Goal: Information Seeking & Learning: Check status

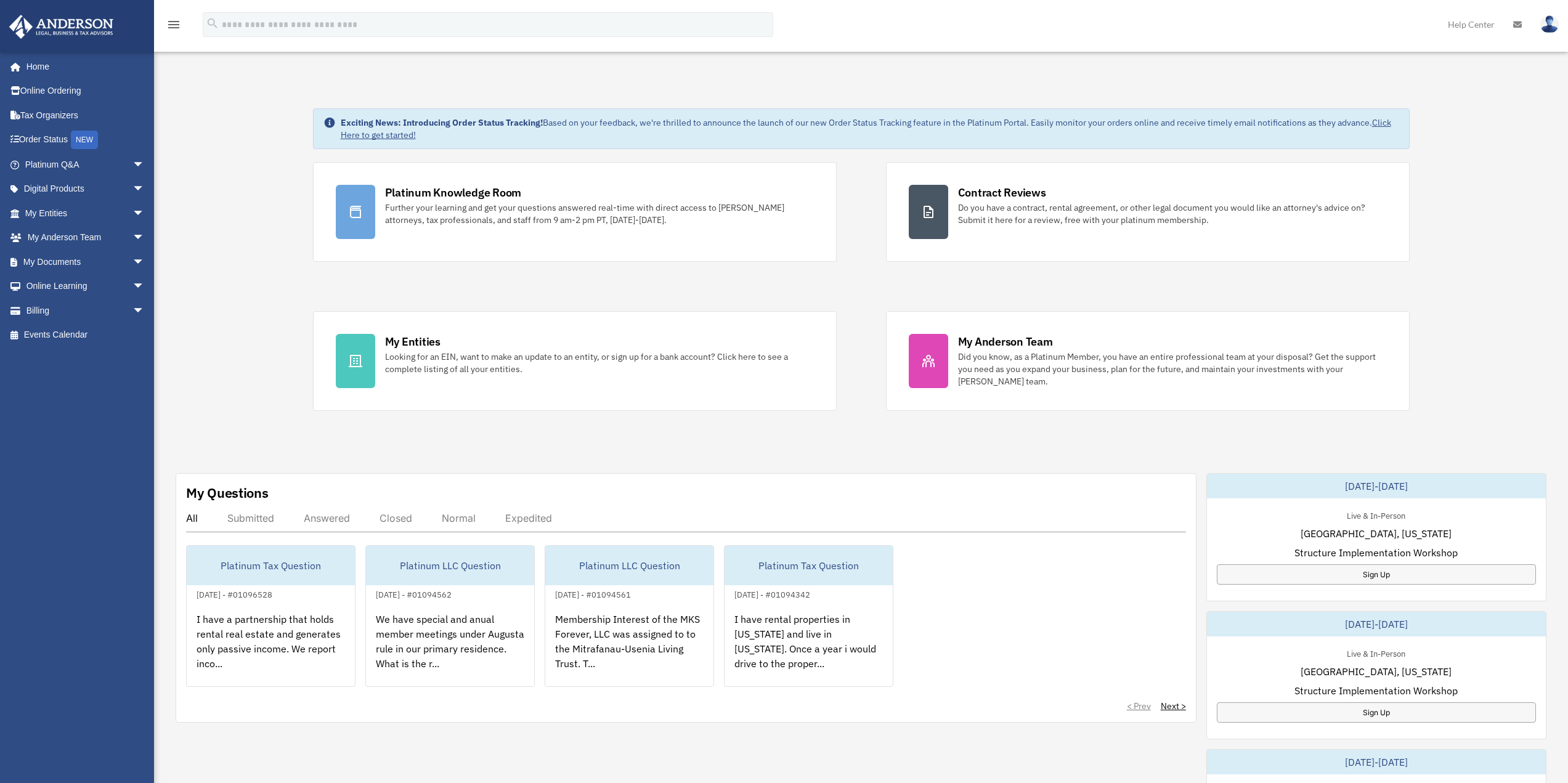
click at [384, 518] on div "Closed" at bounding box center [396, 519] width 33 height 12
click at [396, 519] on div "Closed" at bounding box center [396, 519] width 33 height 12
click at [327, 525] on div "All Submitted Answered Closed Normal Expedited" at bounding box center [686, 522] width 1000 height 20
click at [327, 519] on div "Answered" at bounding box center [327, 519] width 46 height 12
click at [838, 645] on div "On our 1065 partnership tax return, we currently only have real estate rental a…" at bounding box center [808, 650] width 168 height 96
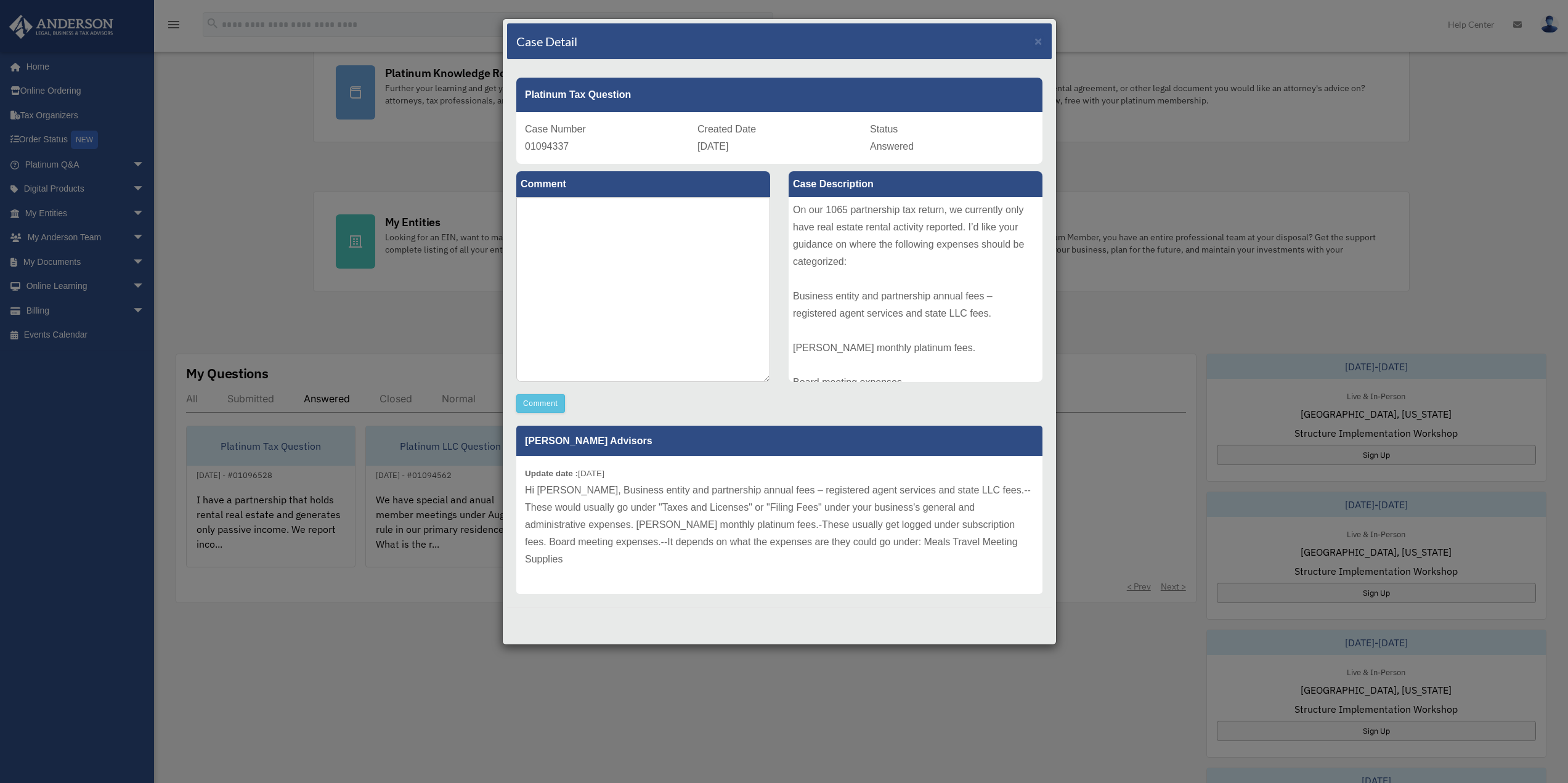
scroll to position [123, 0]
click at [1038, 44] on span "×" at bounding box center [1038, 41] width 8 height 14
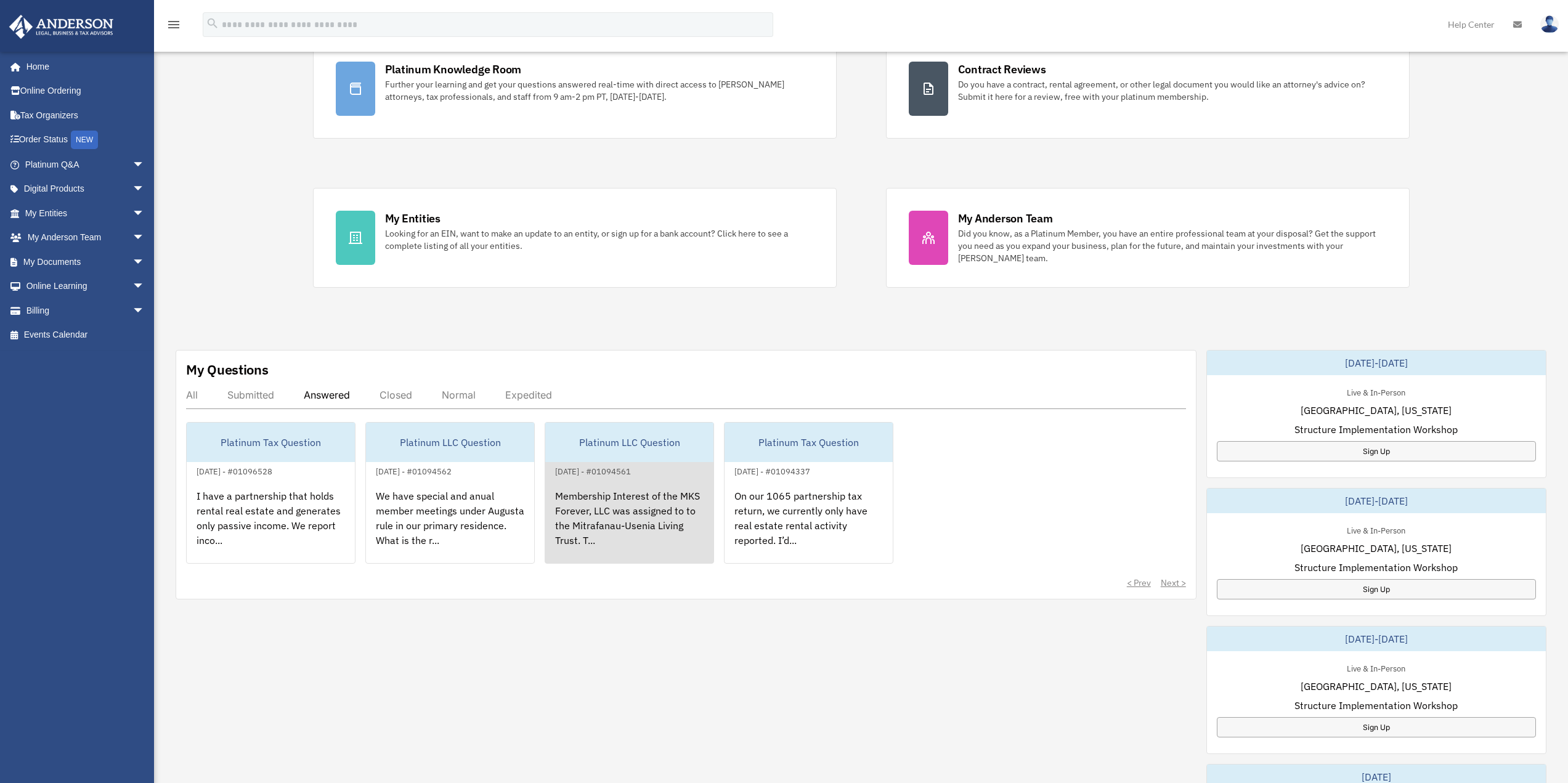
click at [624, 513] on div "Membership Interest of the MKS Forever, LLC was assigned to to the Mitrafanau-U…" at bounding box center [629, 527] width 168 height 96
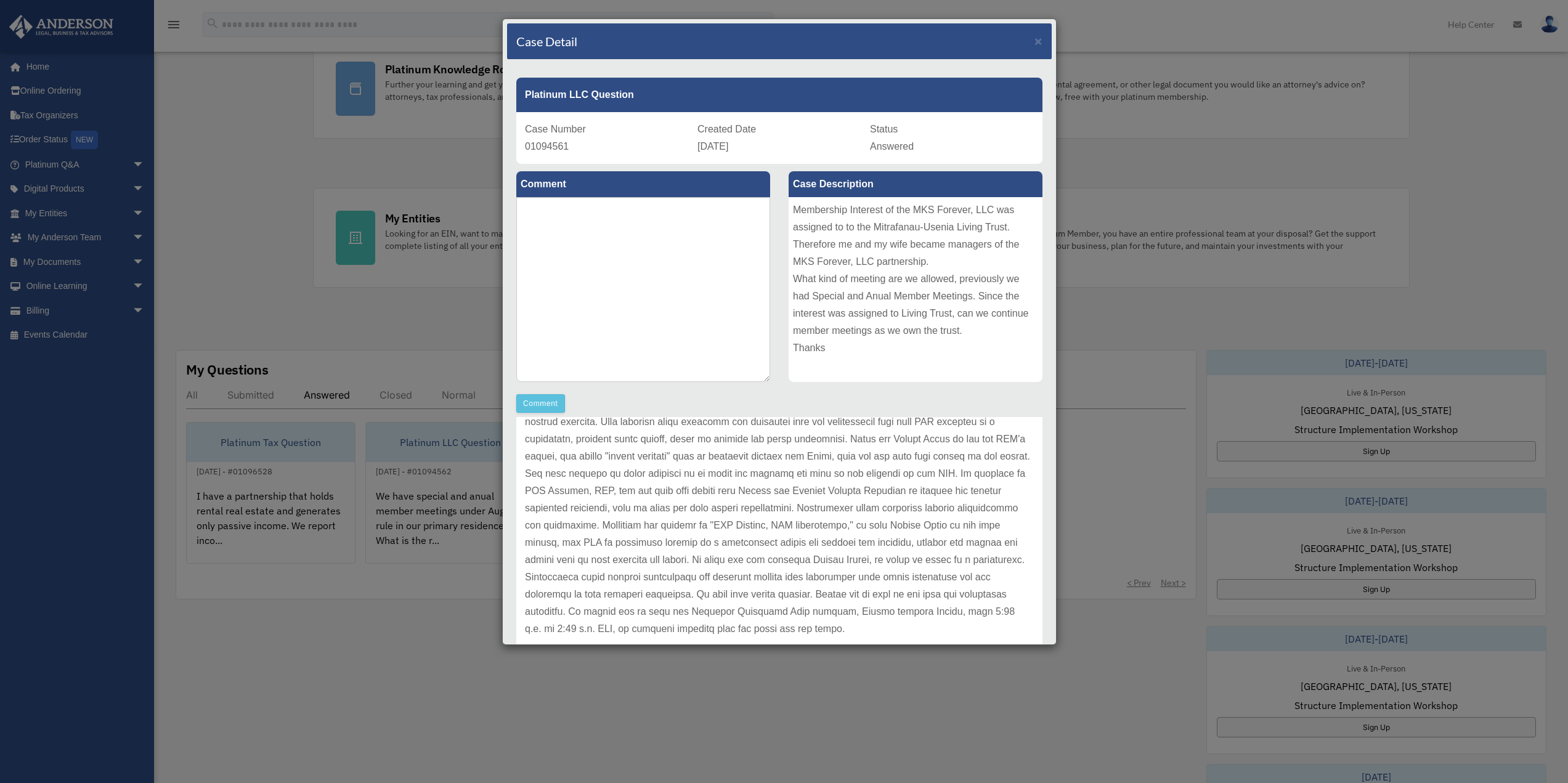
scroll to position [103, 0]
drag, startPoint x: 1029, startPoint y: 41, endPoint x: 1023, endPoint y: 54, distance: 14.3
click at [1034, 42] on span "×" at bounding box center [1038, 41] width 8 height 14
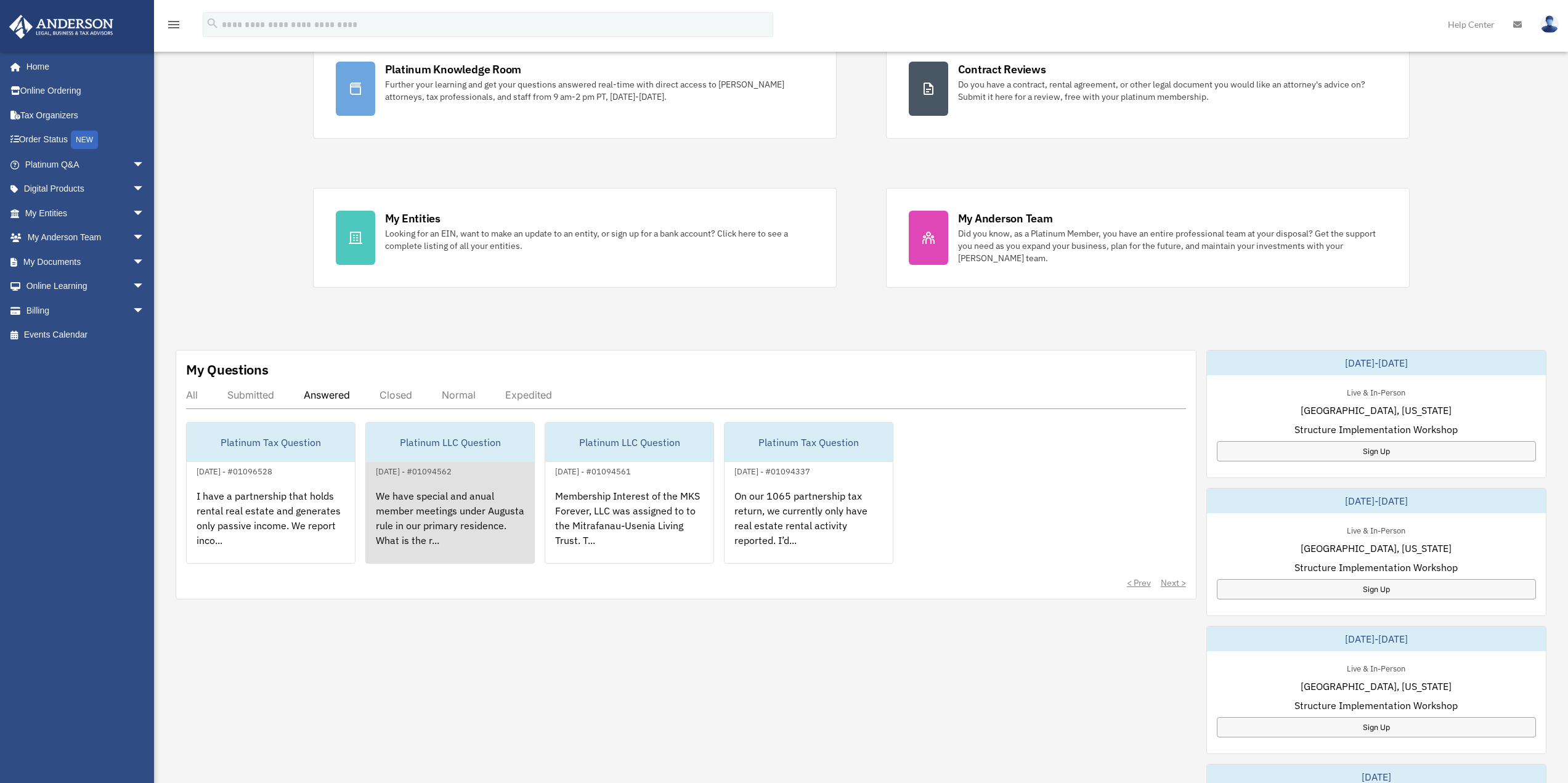
click at [473, 436] on div "Platinum LLC Question" at bounding box center [450, 443] width 168 height 39
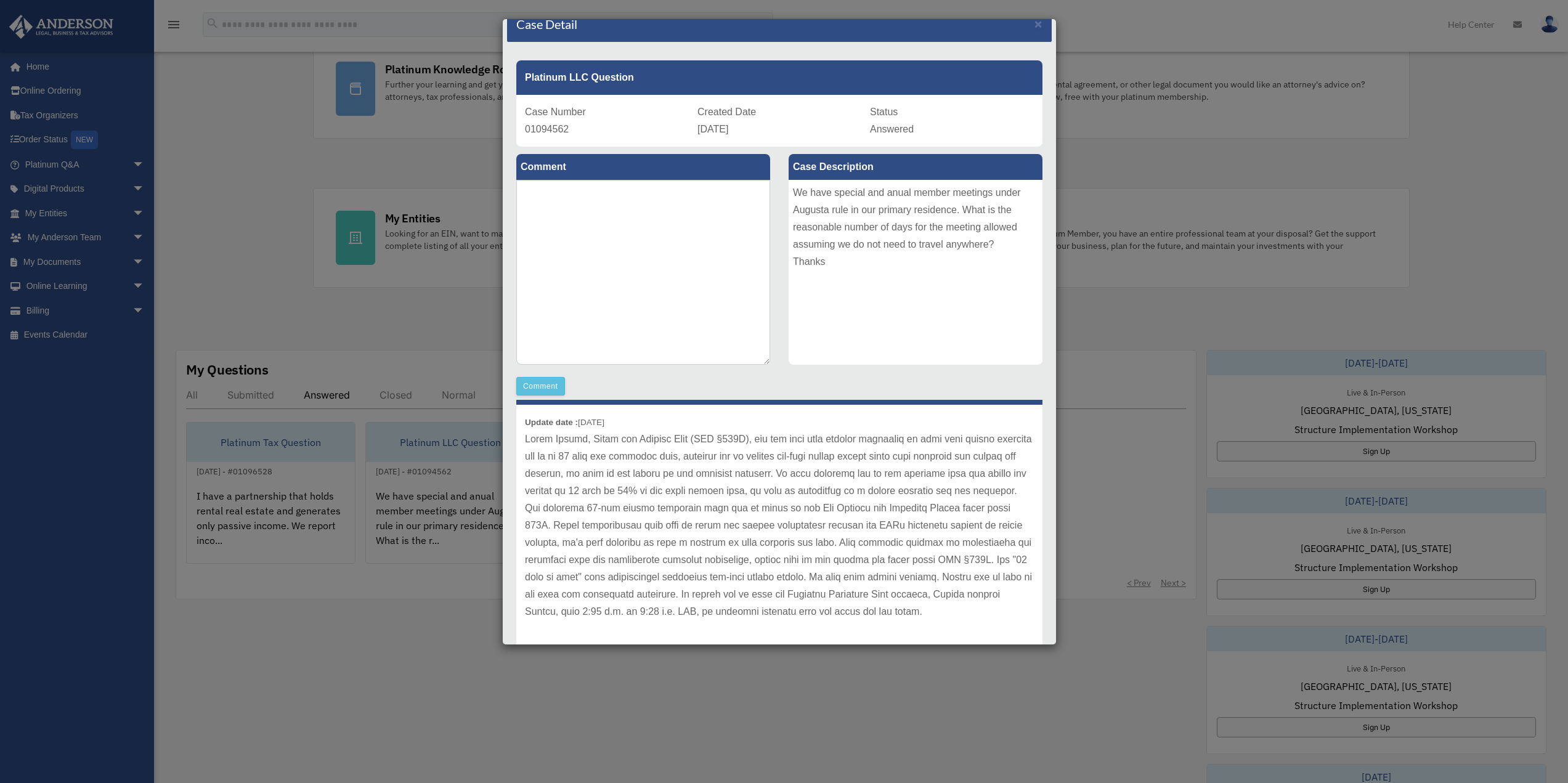
scroll to position [0, 0]
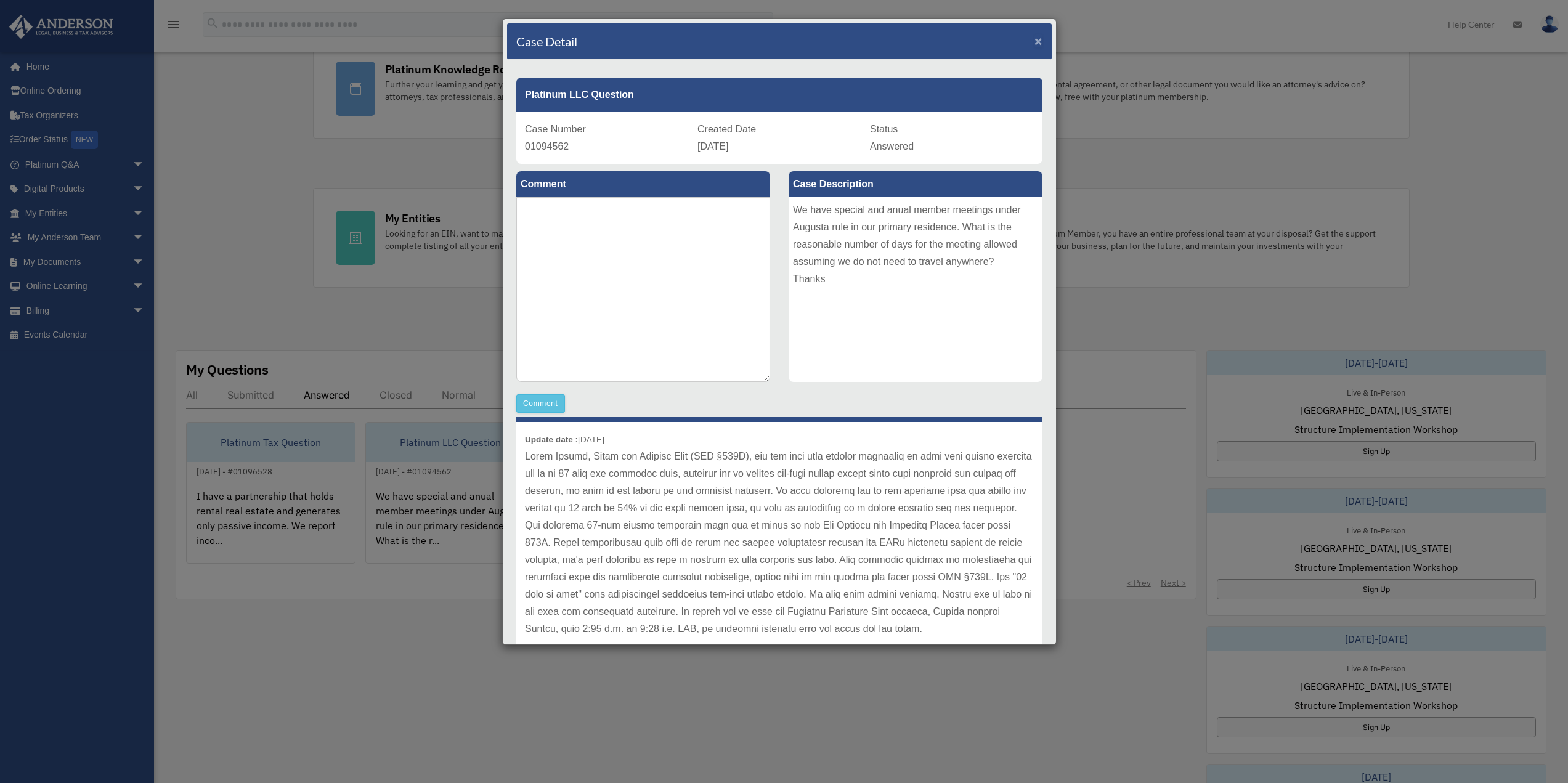
click at [1034, 43] on span "×" at bounding box center [1038, 41] width 8 height 14
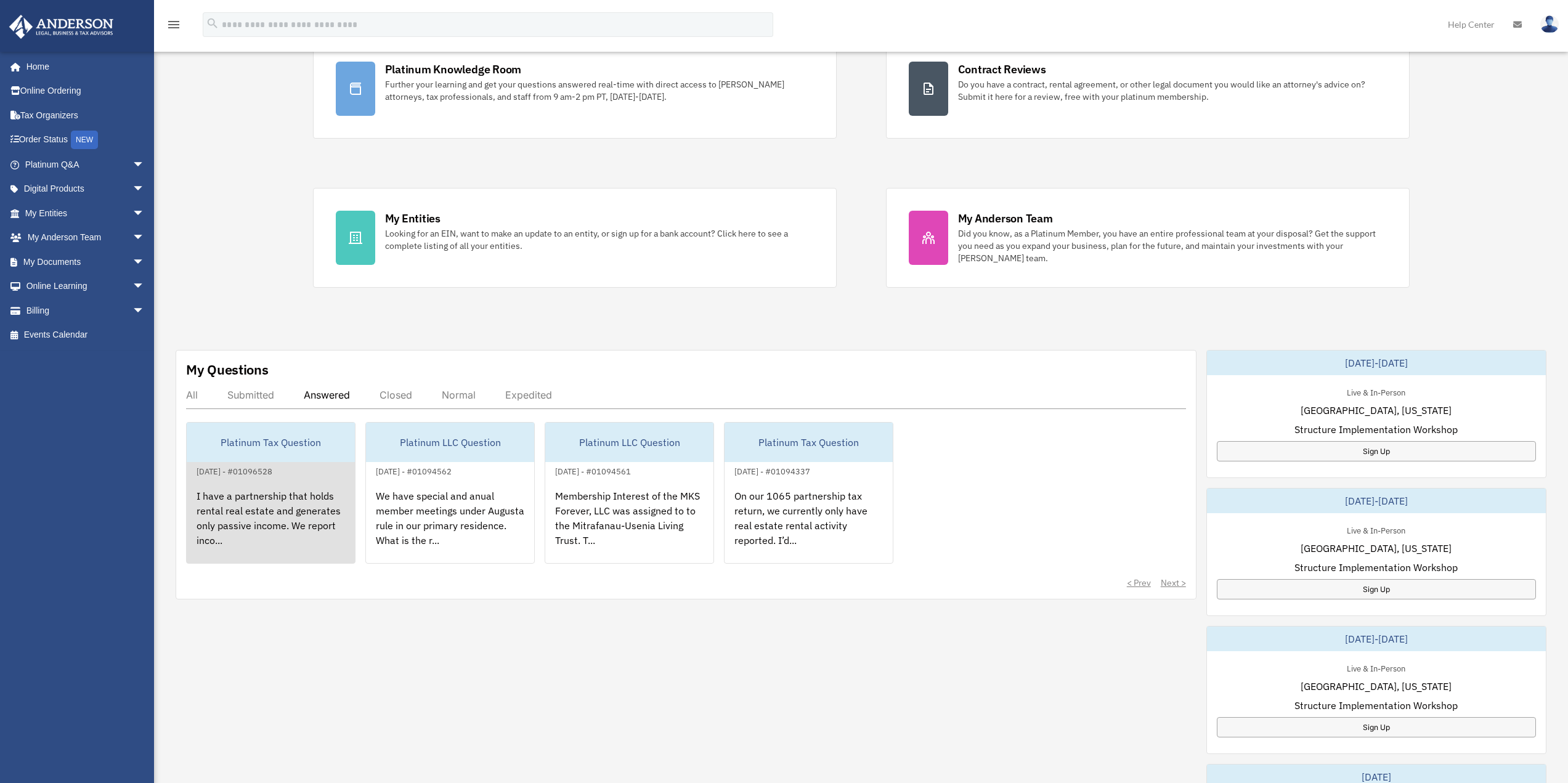
click at [274, 514] on div "I have a partnership that holds rental real estate and generates only passive i…" at bounding box center [271, 527] width 168 height 96
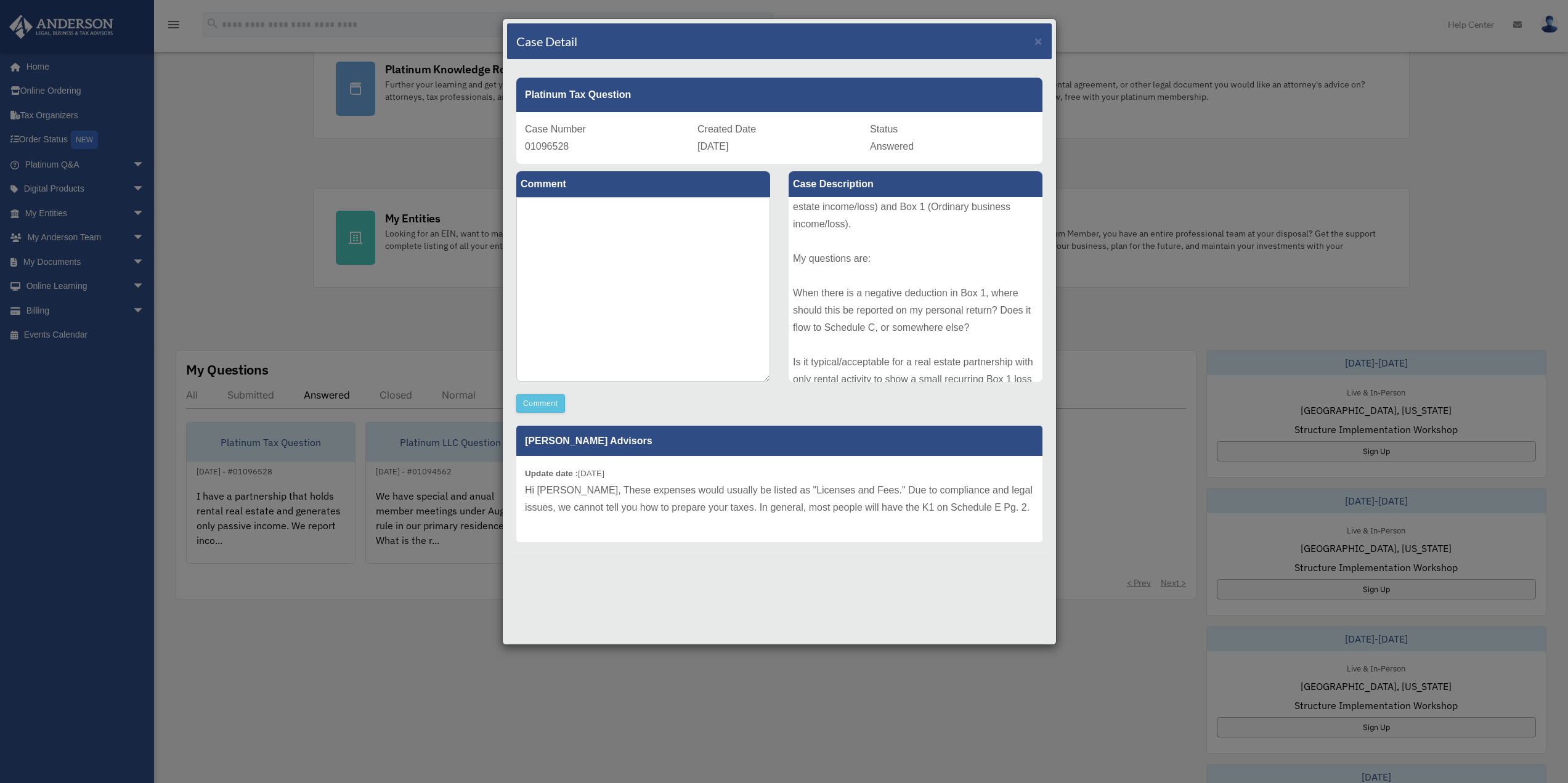
scroll to position [185, 0]
click at [1038, 41] on span "×" at bounding box center [1038, 41] width 8 height 14
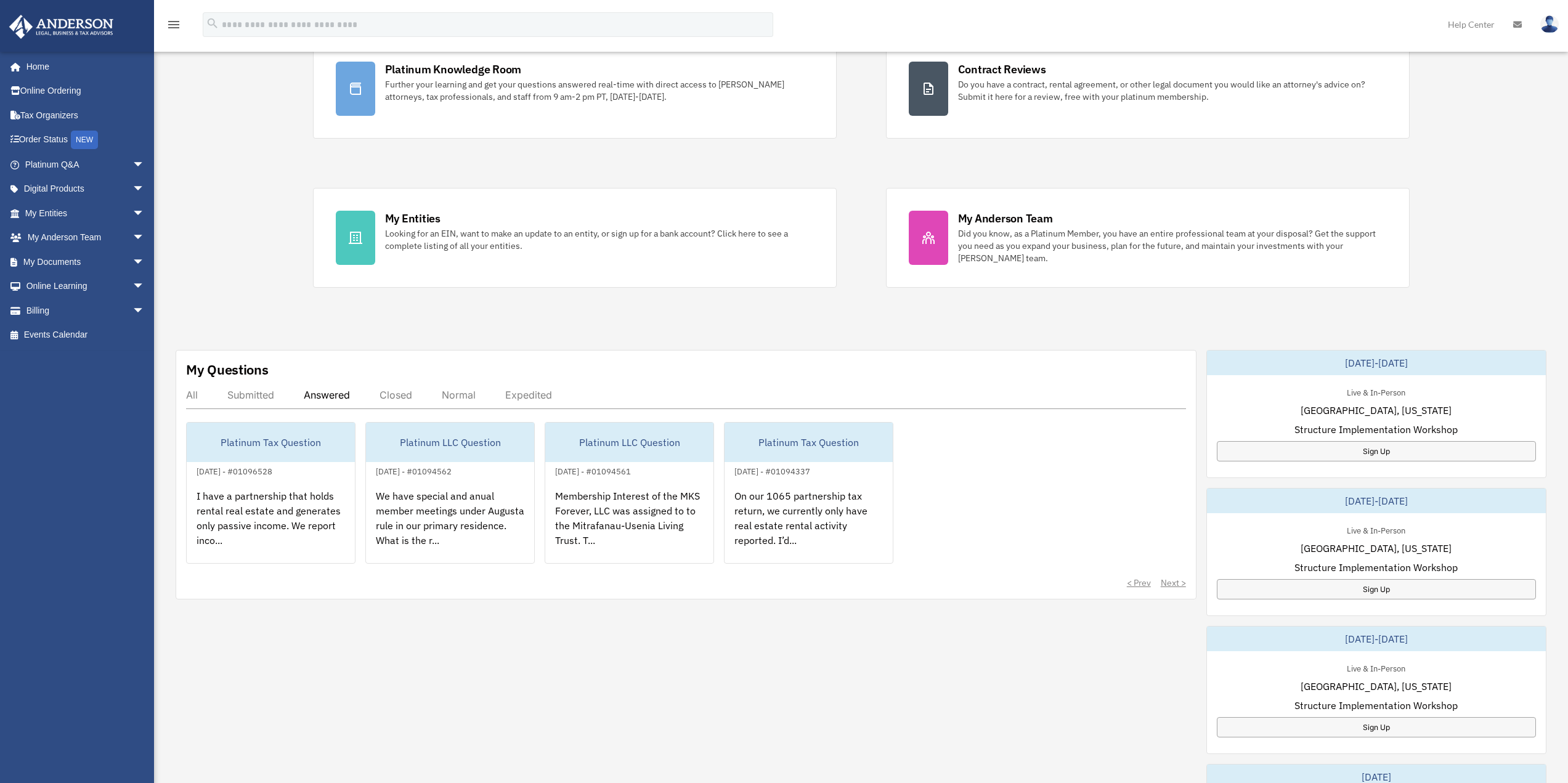
click at [195, 396] on div "All" at bounding box center [192, 395] width 12 height 12
click at [192, 396] on div "All" at bounding box center [192, 395] width 12 height 12
click at [272, 396] on div "Submitted" at bounding box center [251, 395] width 47 height 12
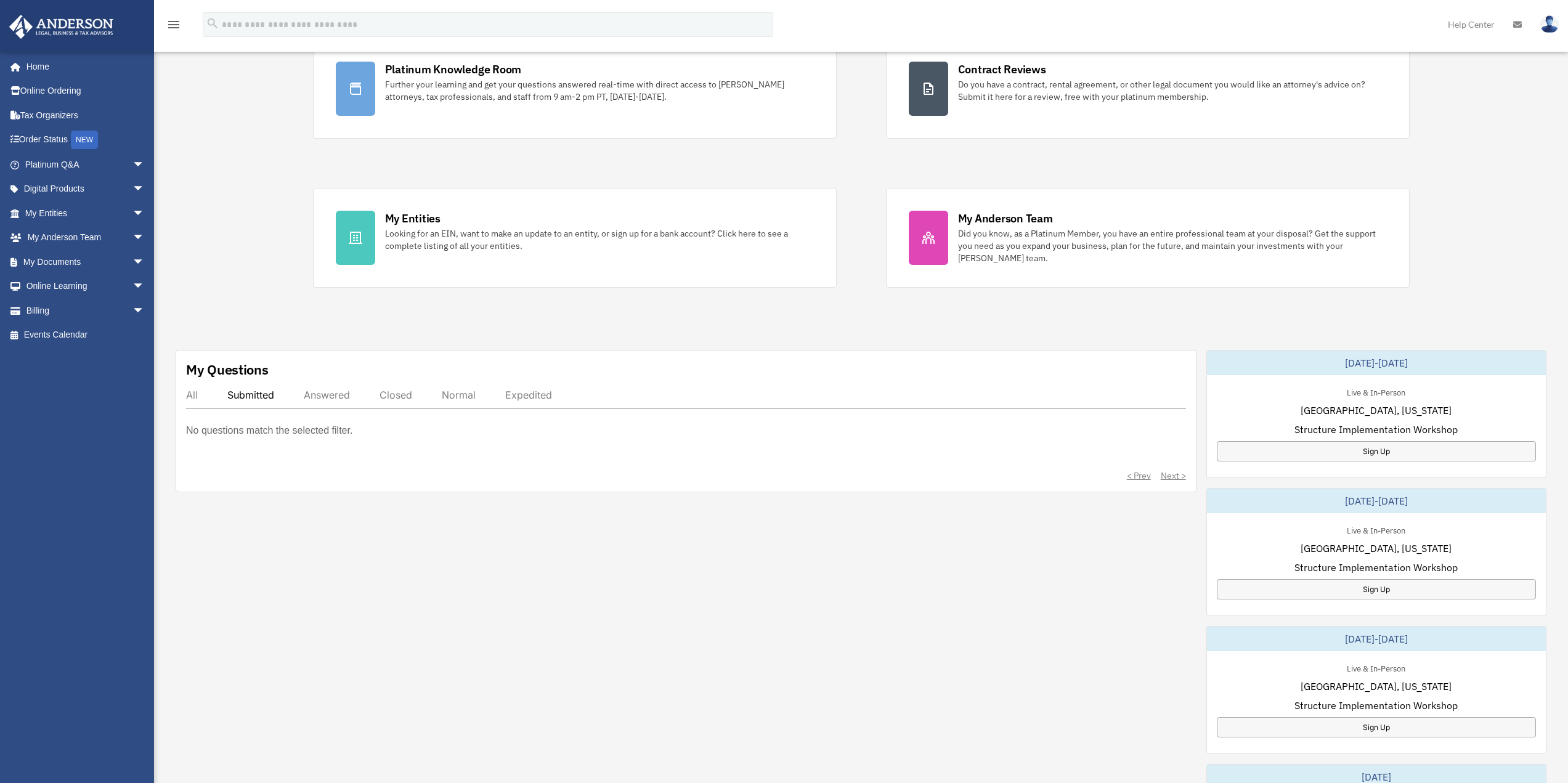
click at [192, 400] on div "All" at bounding box center [192, 395] width 12 height 12
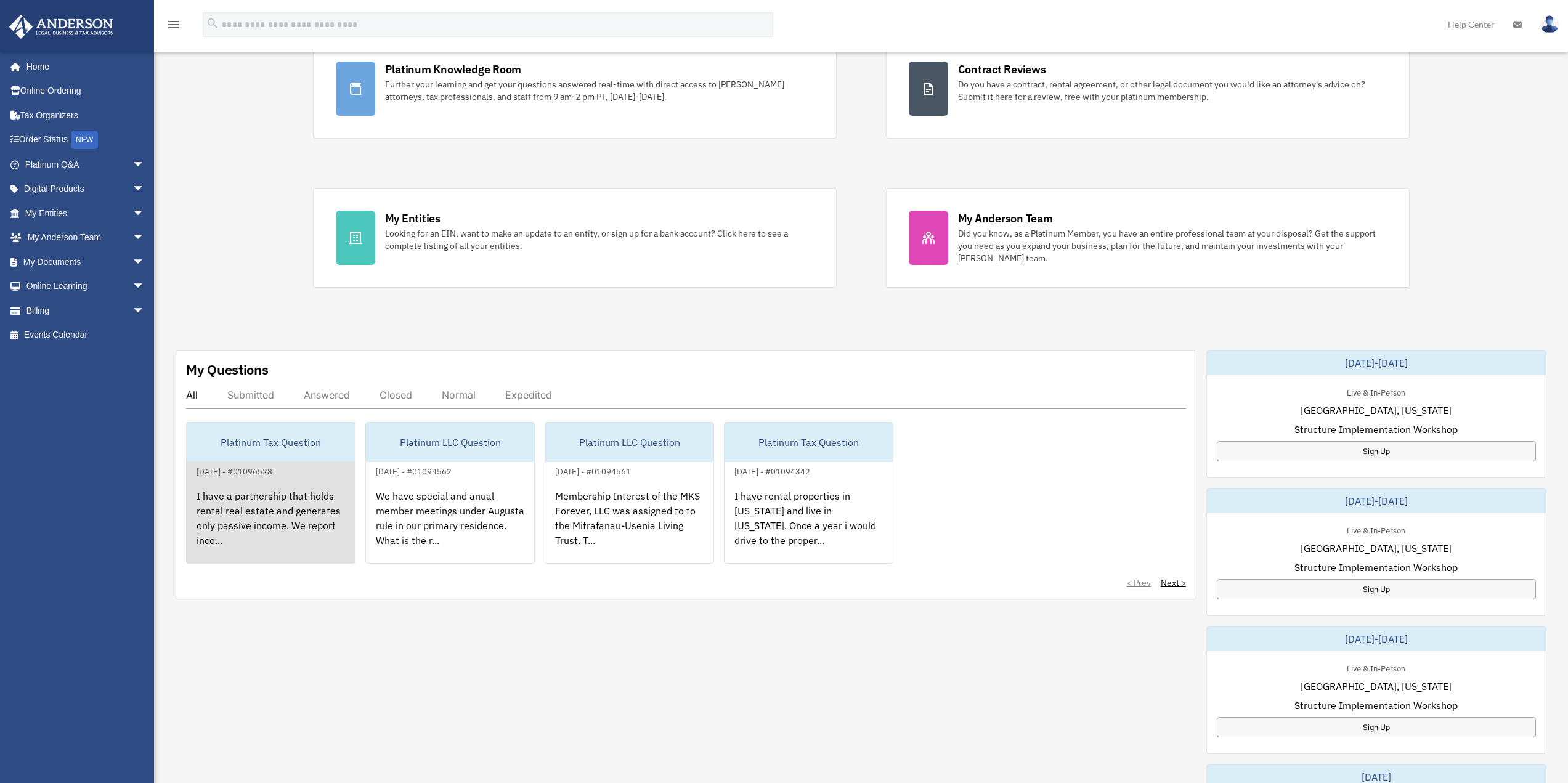
click at [274, 514] on div "I have a partnership that holds rental real estate and generates only passive i…" at bounding box center [271, 527] width 168 height 96
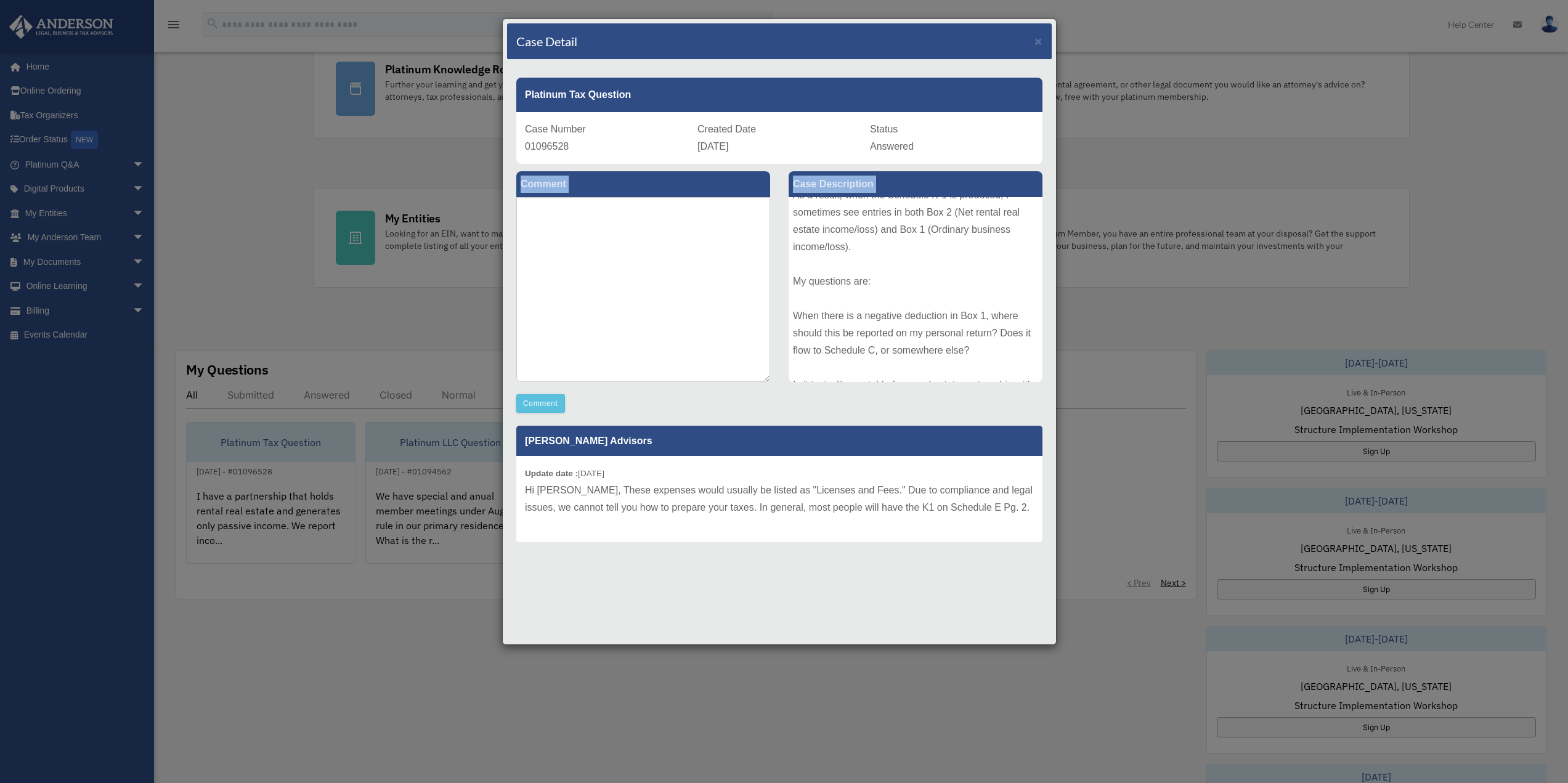
scroll to position [307, 0]
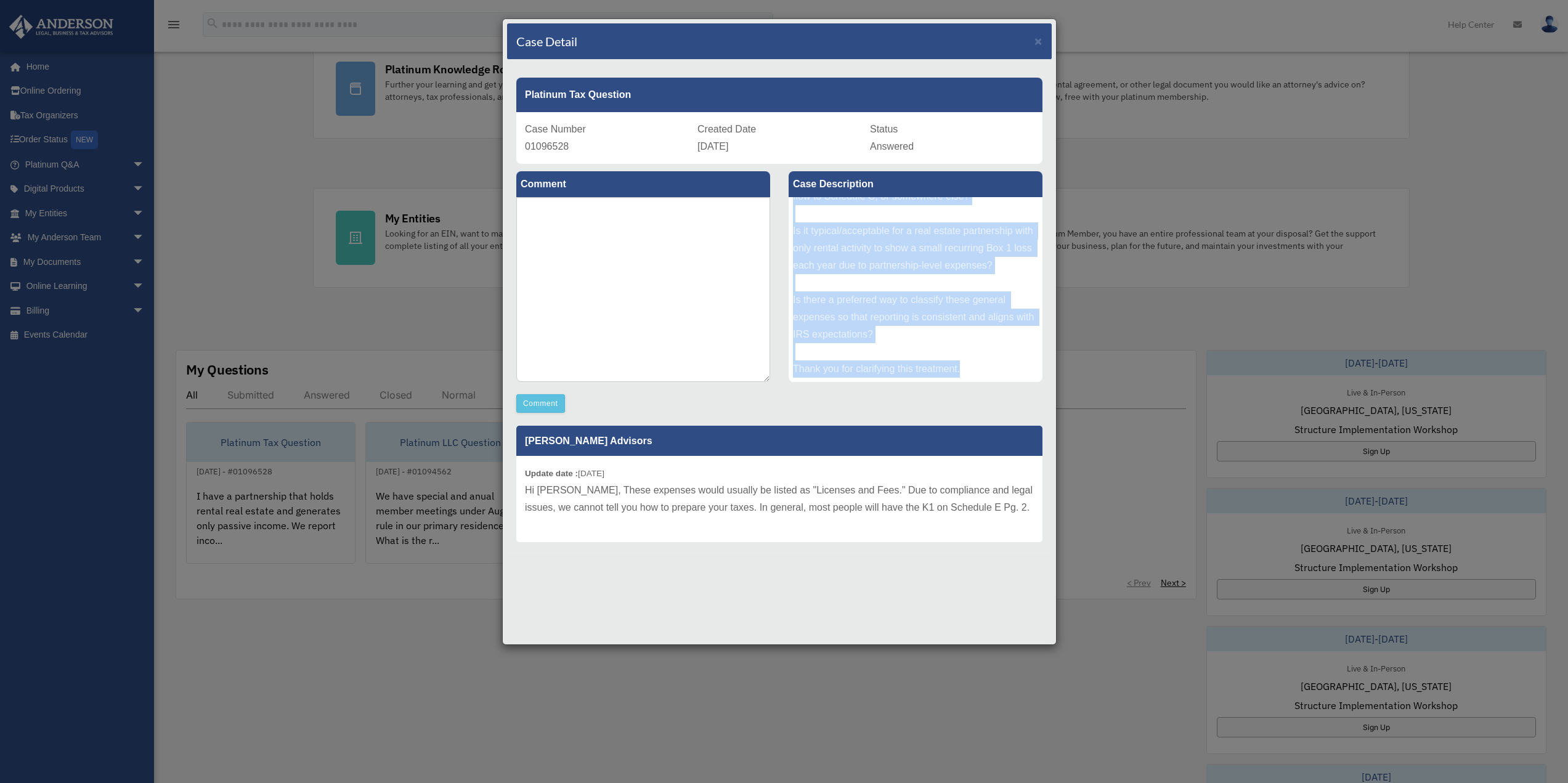
drag, startPoint x: 793, startPoint y: 211, endPoint x: 991, endPoint y: 372, distance: 255.2
click at [990, 371] on div "I have a partnership that holds rental real estate and generates only passive i…" at bounding box center [915, 290] width 254 height 185
copy div "I have a partnership that holds rental real estate and generates only passive i…"
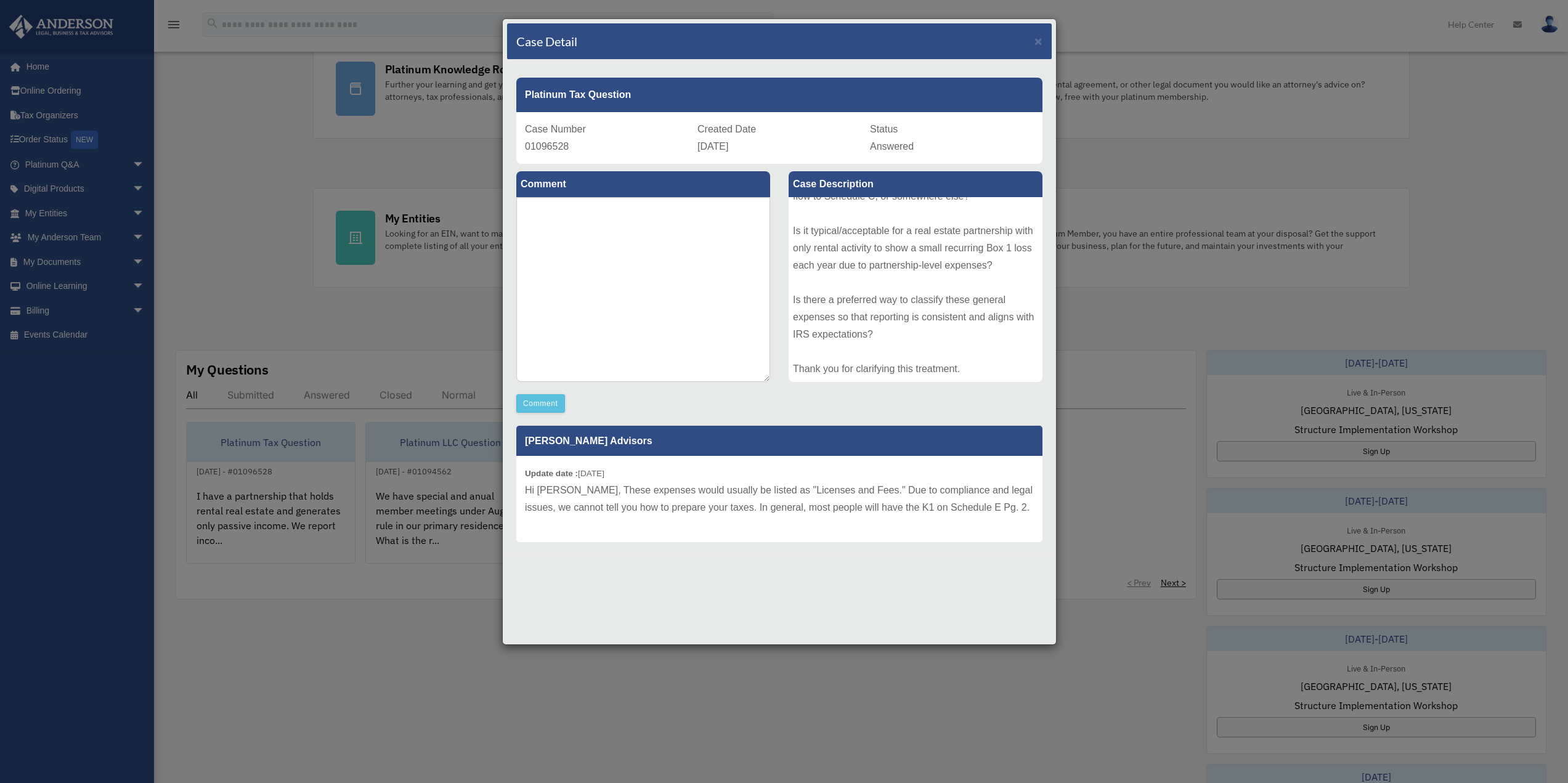
click at [641, 520] on div "Update date : 09-04-2025 Hi Maksim, These expenses would usually be listed as "…" at bounding box center [780, 499] width 526 height 86
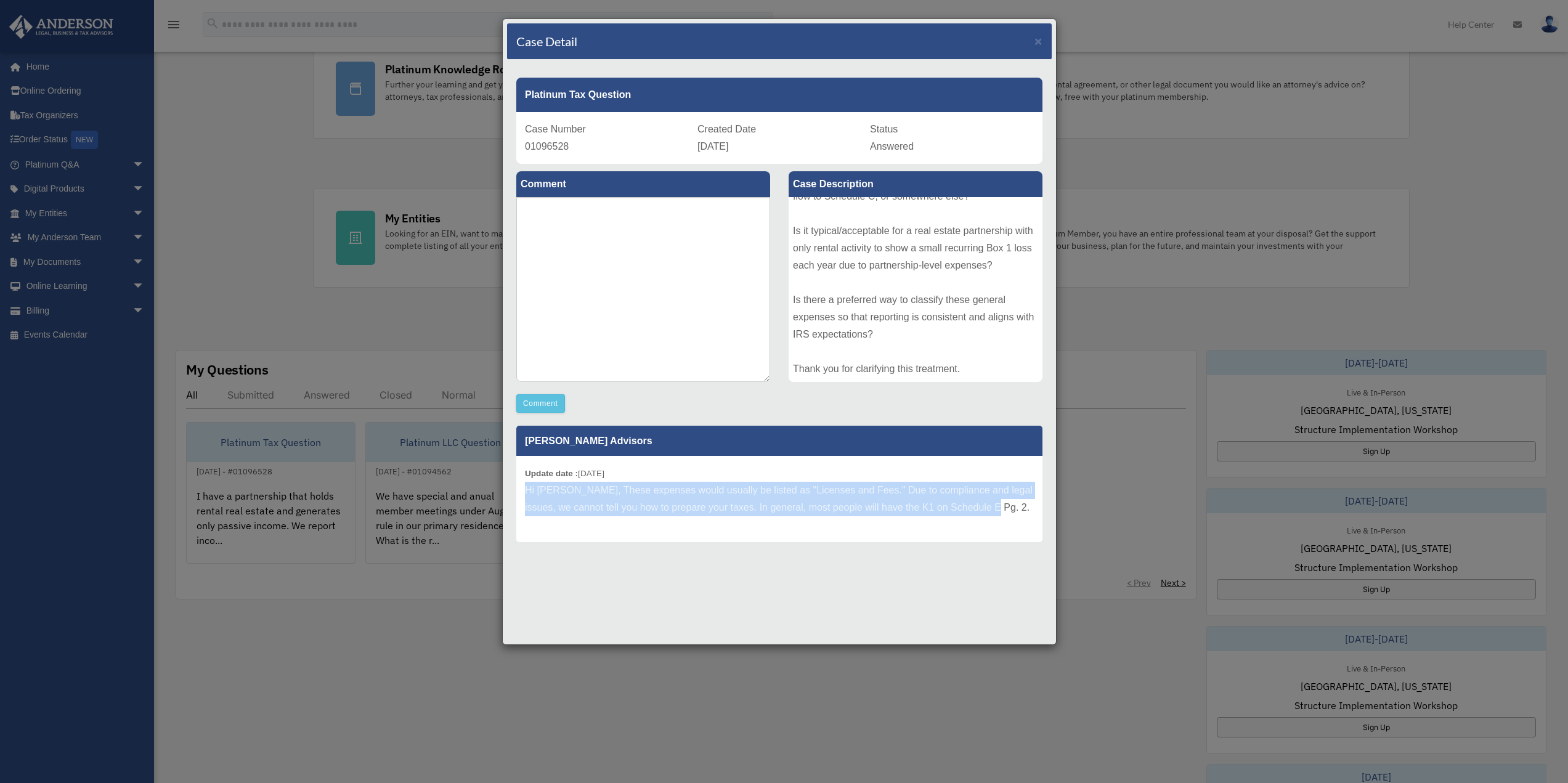
drag, startPoint x: 524, startPoint y: 491, endPoint x: 1014, endPoint y: 507, distance: 490.3
click at [1014, 507] on div "Update date : 09-04-2025 Hi Maksim, These expenses would usually be listed as "…" at bounding box center [780, 499] width 526 height 86
copy p "Hi Maksim, These expenses would usually be listed as "Licenses and Fees." Due t…"
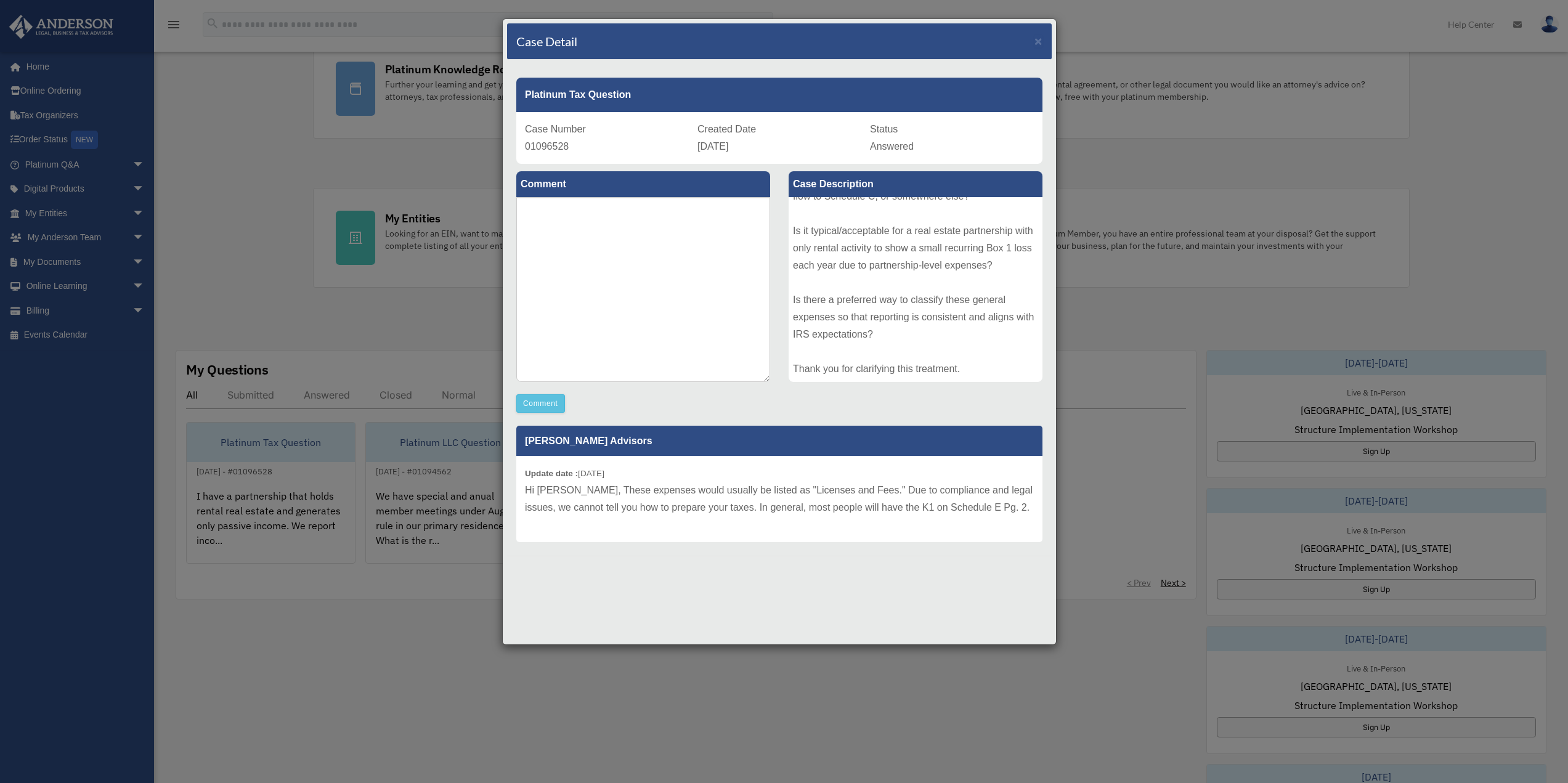
click at [658, 479] on div "Update date : 09-04-2025 Hi Maksim, These expenses would usually be listed as "…" at bounding box center [780, 499] width 526 height 86
click at [399, 502] on div "Case Detail × Platinum Tax Question Case Number 01096528 Created Date September…" at bounding box center [784, 392] width 1568 height 783
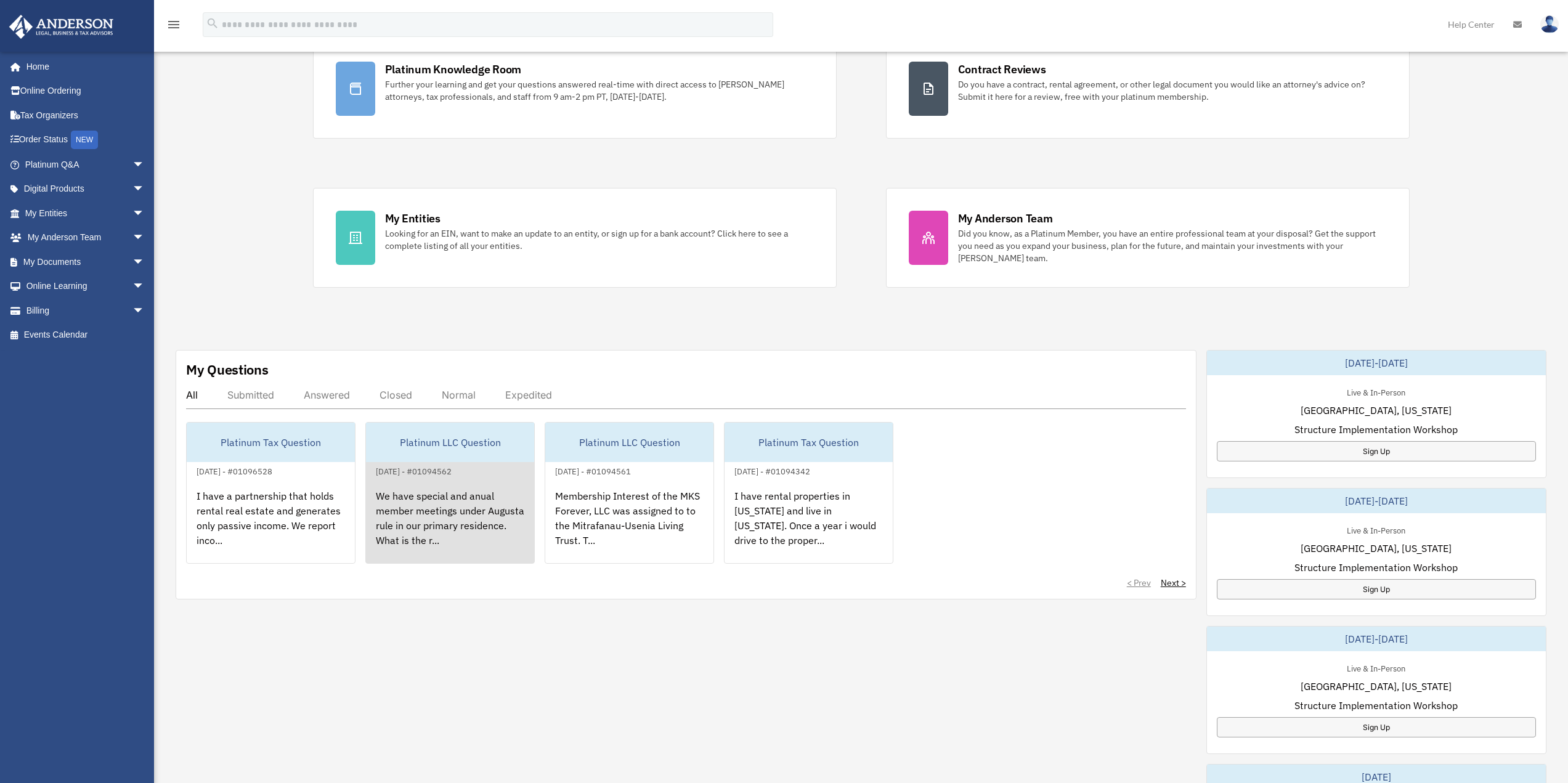
click at [454, 493] on div "We have special and anual member meetings under Augusta rule in our primary res…" at bounding box center [450, 527] width 168 height 96
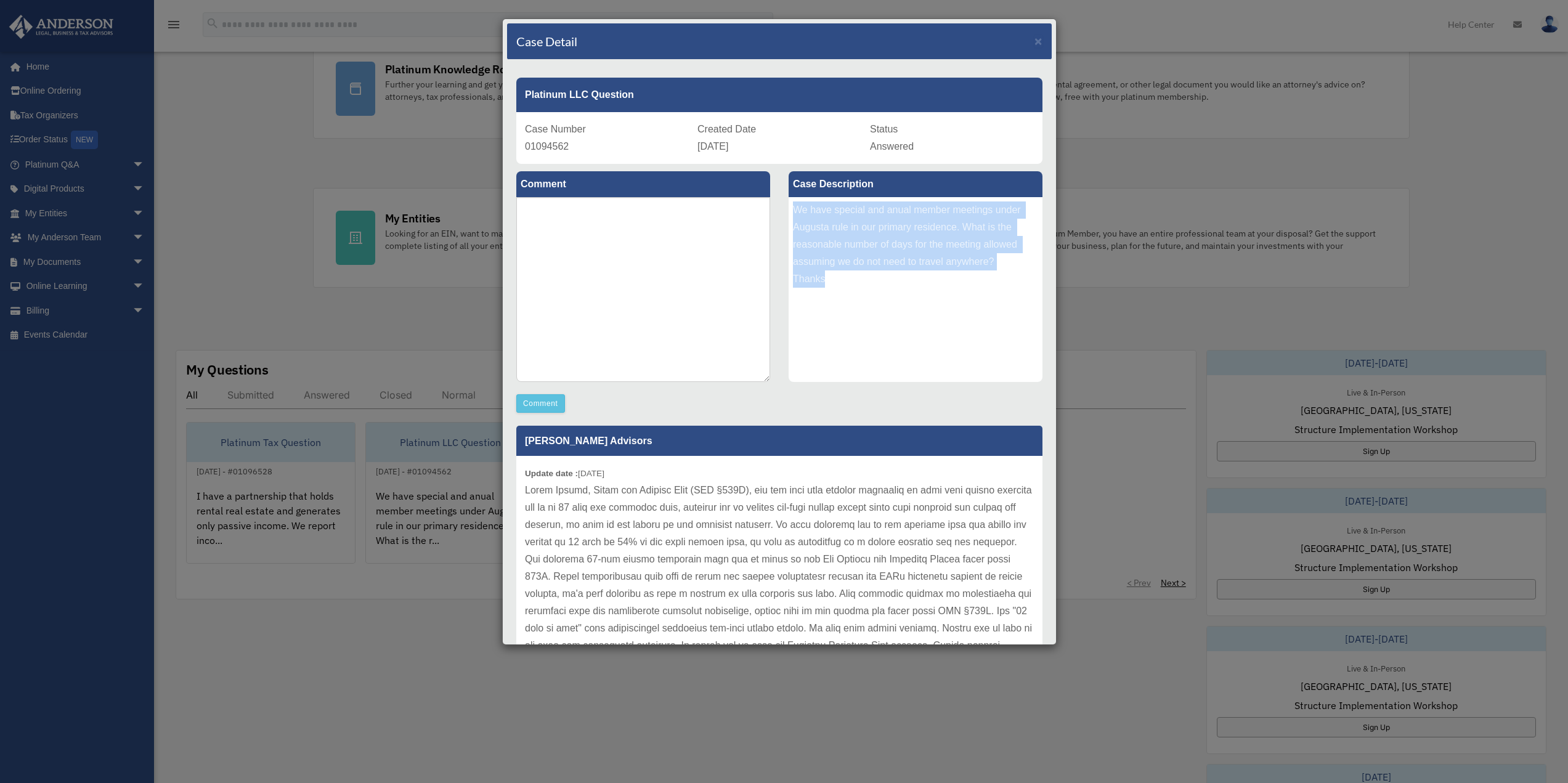
drag, startPoint x: 790, startPoint y: 209, endPoint x: 838, endPoint y: 279, distance: 84.9
click at [834, 277] on div "We have special and anual member meetings under Augusta rule in our primary res…" at bounding box center [915, 290] width 254 height 185
copy div "We have special and anual member meetings under Augusta rule in our primary res…"
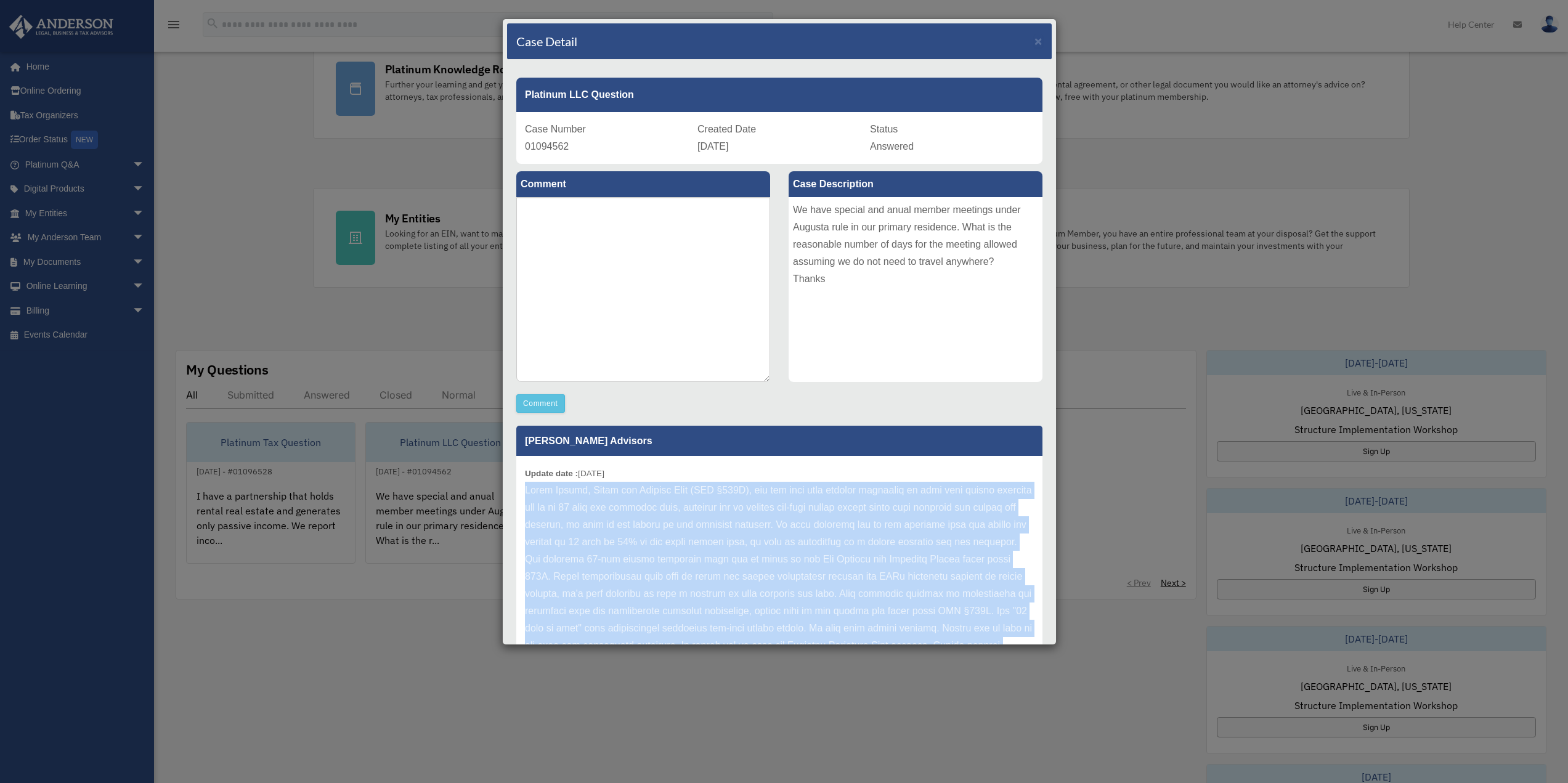
scroll to position [51, 0]
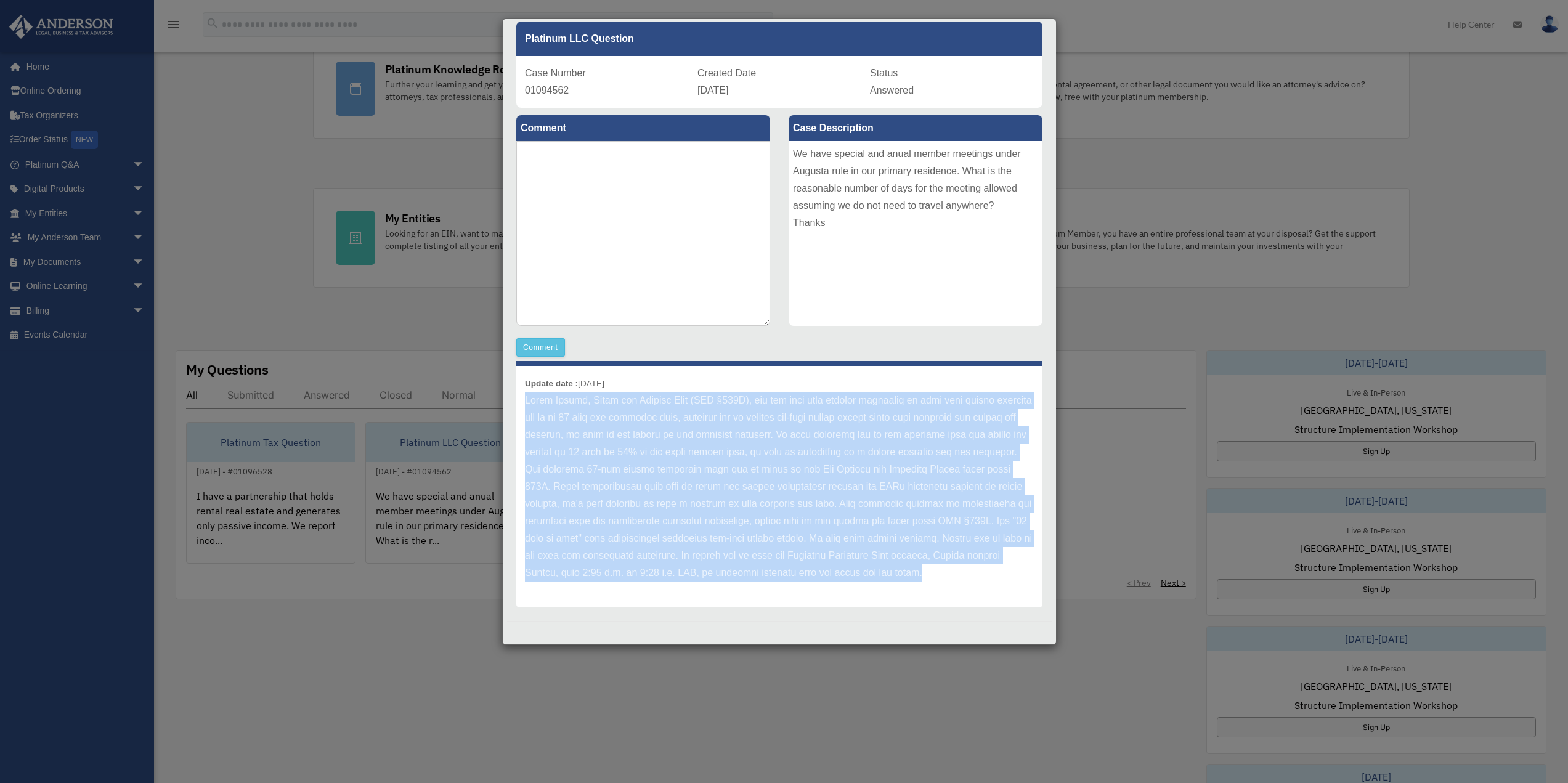
drag, startPoint x: 527, startPoint y: 490, endPoint x: 983, endPoint y: 671, distance: 490.6
click at [986, 677] on div "Case Detail × Platinum LLC Question Case Number 01094562 Created Date August 31…" at bounding box center [784, 392] width 1568 height 783
copy div "Hello Maksim, Under the Augusta Rule (IRC §280A), you can rent your primary res…"
drag, startPoint x: 451, startPoint y: 445, endPoint x: 460, endPoint y: 448, distance: 9.5
click at [452, 445] on div "Case Detail × Platinum LLC Question Case Number 01094562 Created Date August 31…" at bounding box center [784, 392] width 1568 height 783
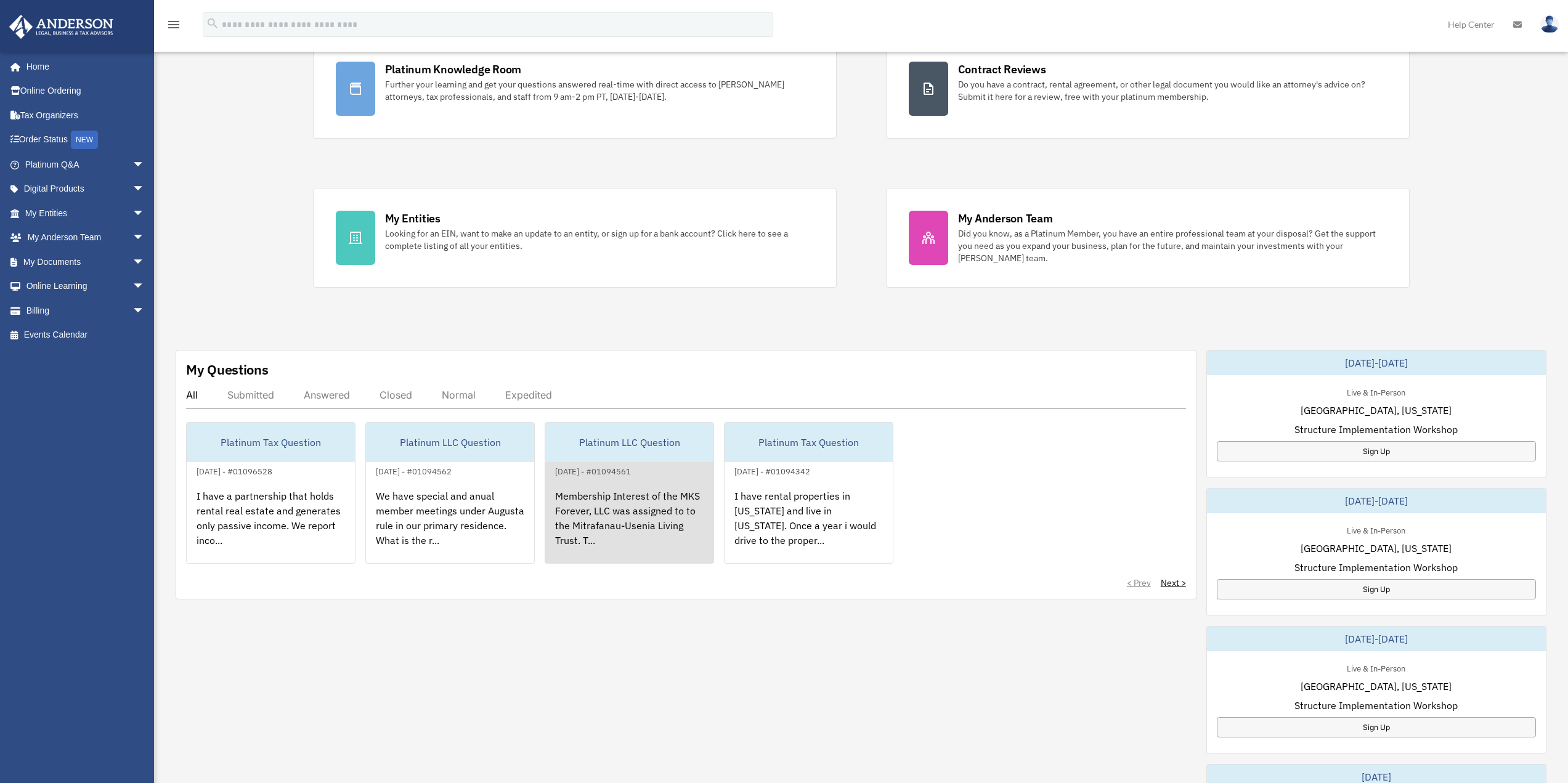
click at [645, 502] on div "Membership Interest of the MKS Forever, LLC was assigned to to the Mitrafanau-U…" at bounding box center [629, 527] width 168 height 96
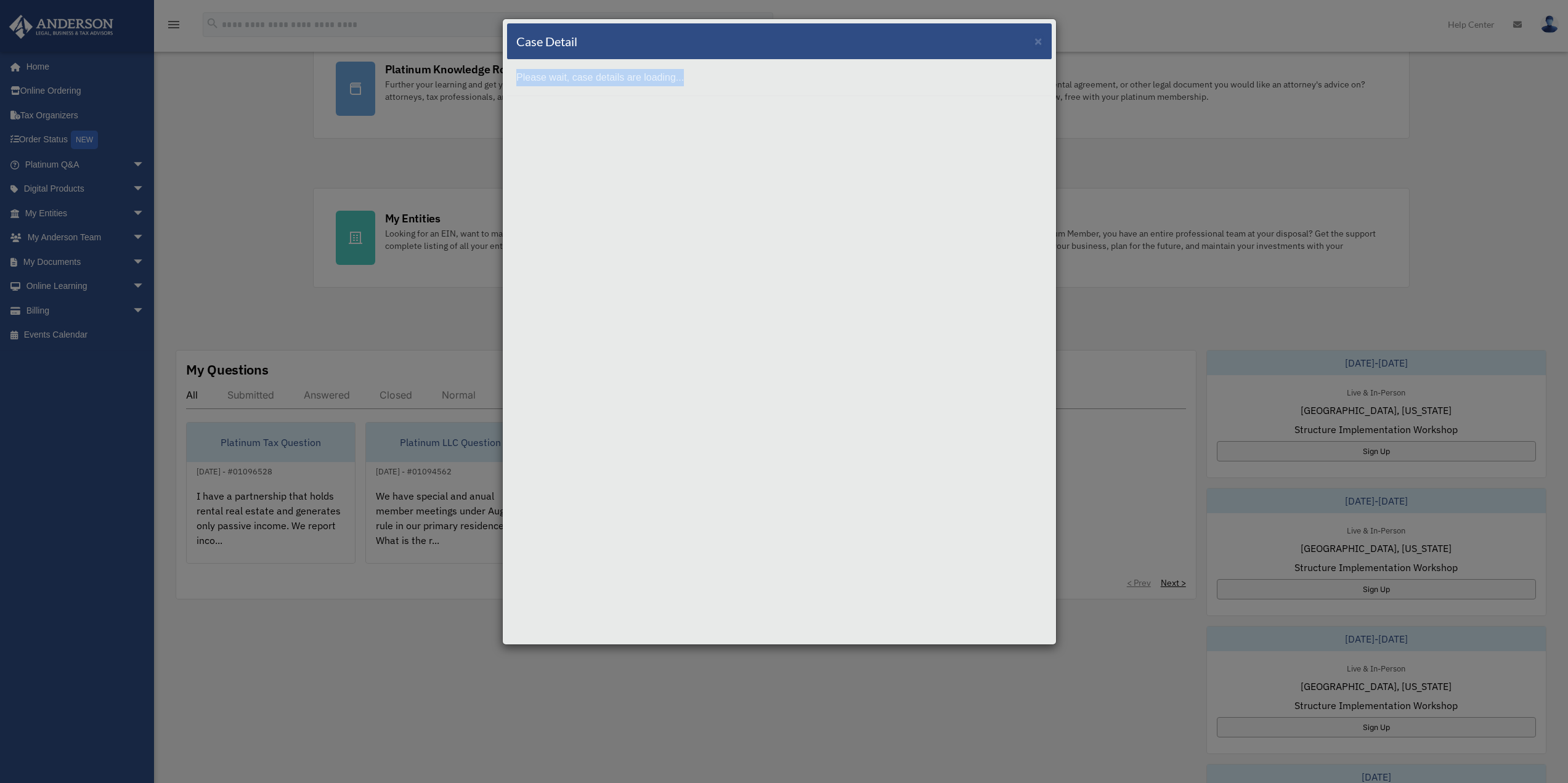
scroll to position [0, 0]
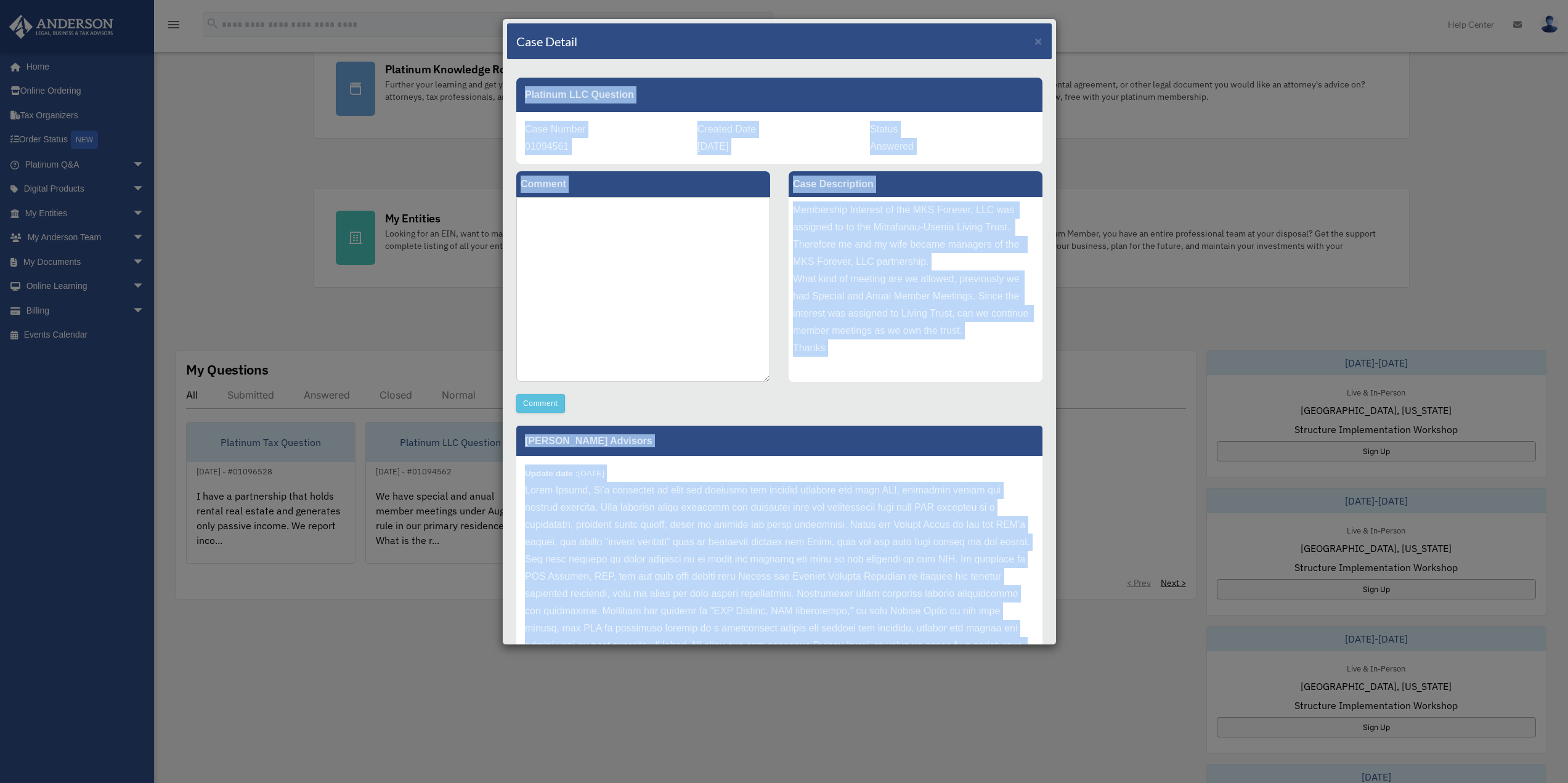
click at [807, 205] on div "Membership Interest of the MKS Forever, LLC was assigned to to the Mitrafanau-U…" at bounding box center [915, 290] width 254 height 185
drag, startPoint x: 918, startPoint y: 218, endPoint x: 890, endPoint y: 234, distance: 32.2
click at [918, 219] on div "Membership Interest of the MKS Forever, LLC was assigned to to the Mitrafanau-U…" at bounding box center [915, 290] width 254 height 185
drag, startPoint x: 807, startPoint y: 208, endPoint x: 793, endPoint y: 211, distance: 14.3
click at [807, 209] on div "Membership Interest of the MKS Forever, LLC was assigned to to the Mitrafanau-U…" at bounding box center [915, 290] width 254 height 185
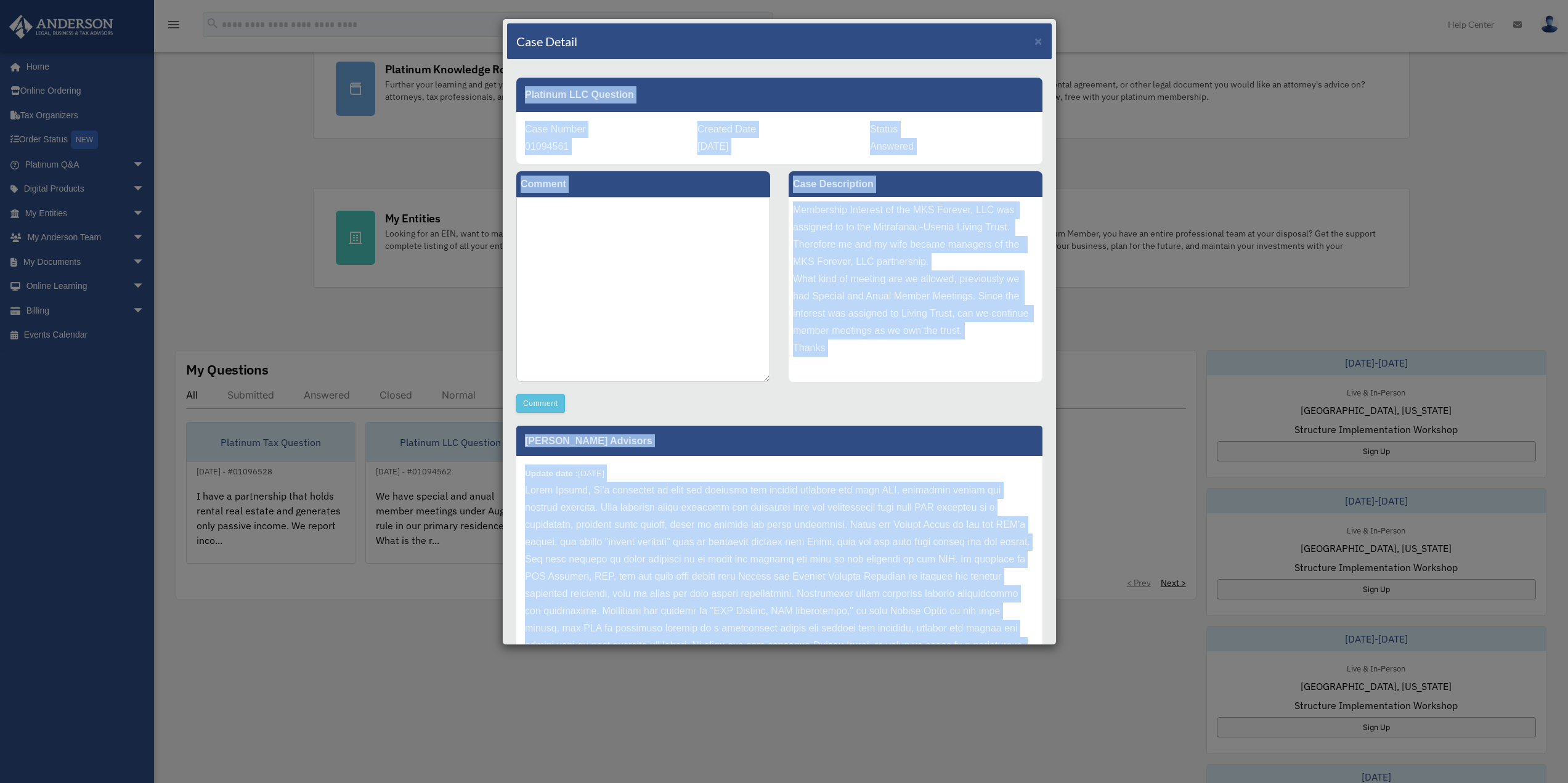
click at [839, 337] on div "Membership Interest of the MKS Forever, LLC was assigned to to the Mitrafanau-U…" at bounding box center [915, 290] width 254 height 185
click at [836, 477] on div "Update date : 09-02-2025" at bounding box center [780, 603] width 526 height 293
click at [822, 515] on p at bounding box center [780, 603] width 509 height 242
drag, startPoint x: 822, startPoint y: 515, endPoint x: 800, endPoint y: 513, distance: 22.1
click at [821, 515] on p at bounding box center [780, 603] width 509 height 242
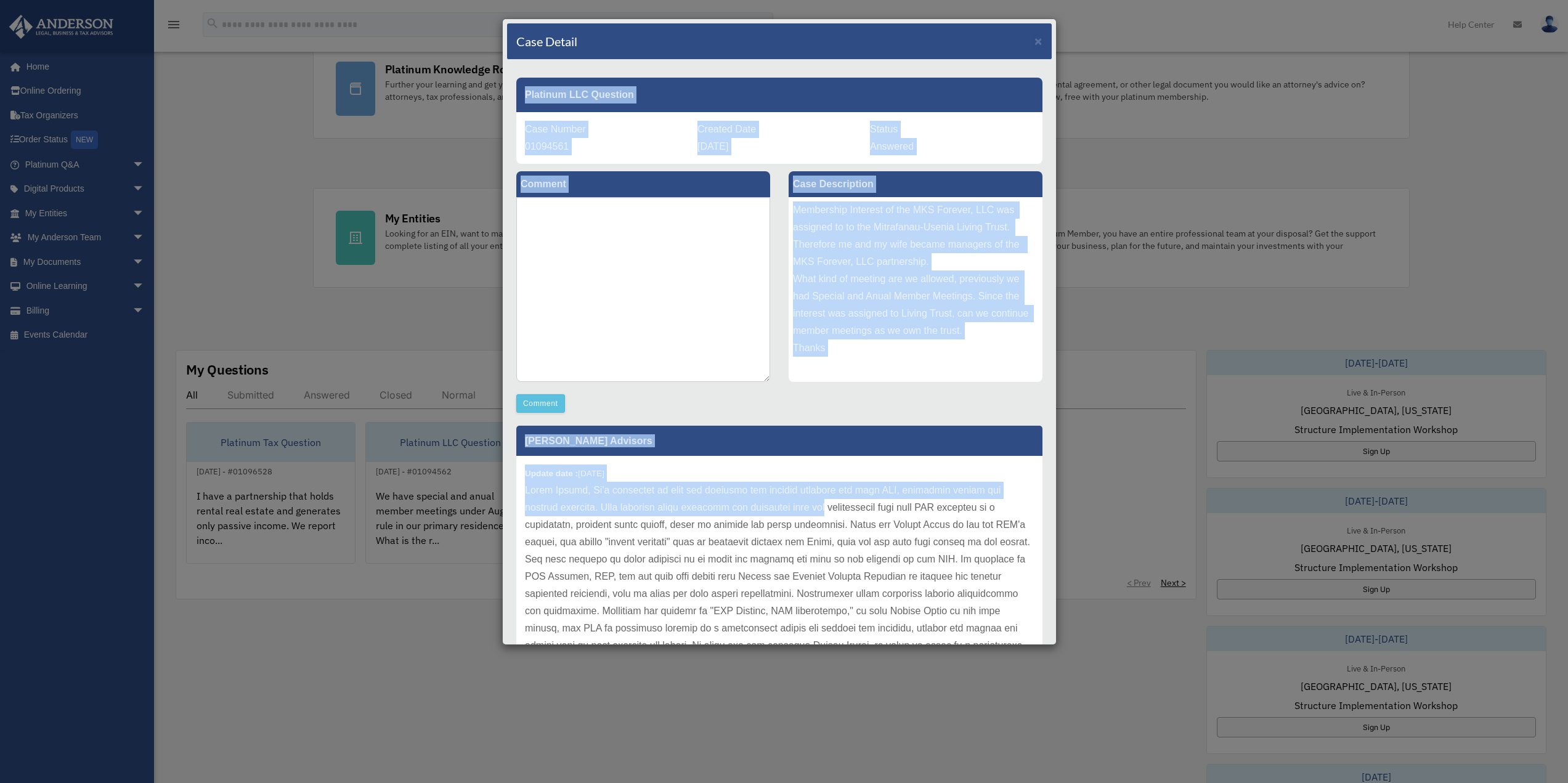
click at [809, 346] on div "Membership Interest of the MKS Forever, LLC was assigned to to the Mitrafanau-U…" at bounding box center [915, 290] width 254 height 185
click at [857, 273] on div "Membership Interest of the MKS Forever, LLC was assigned to to the Mitrafanau-U…" at bounding box center [915, 290] width 254 height 185
click at [1034, 40] on span "×" at bounding box center [1038, 41] width 8 height 14
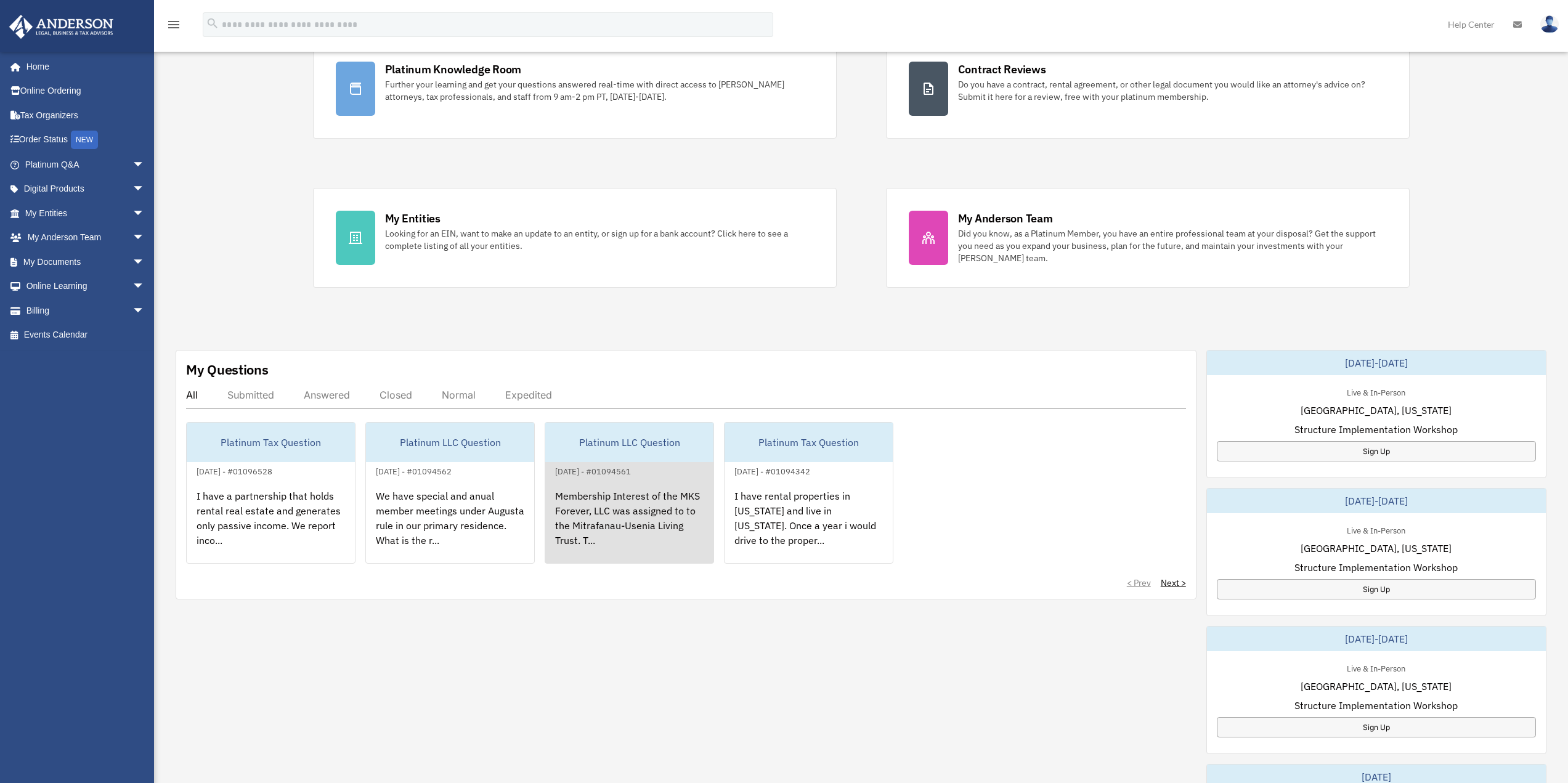
click at [640, 513] on div "Membership Interest of the MKS Forever, LLC was assigned to to the Mitrafanau-U…" at bounding box center [629, 527] width 168 height 96
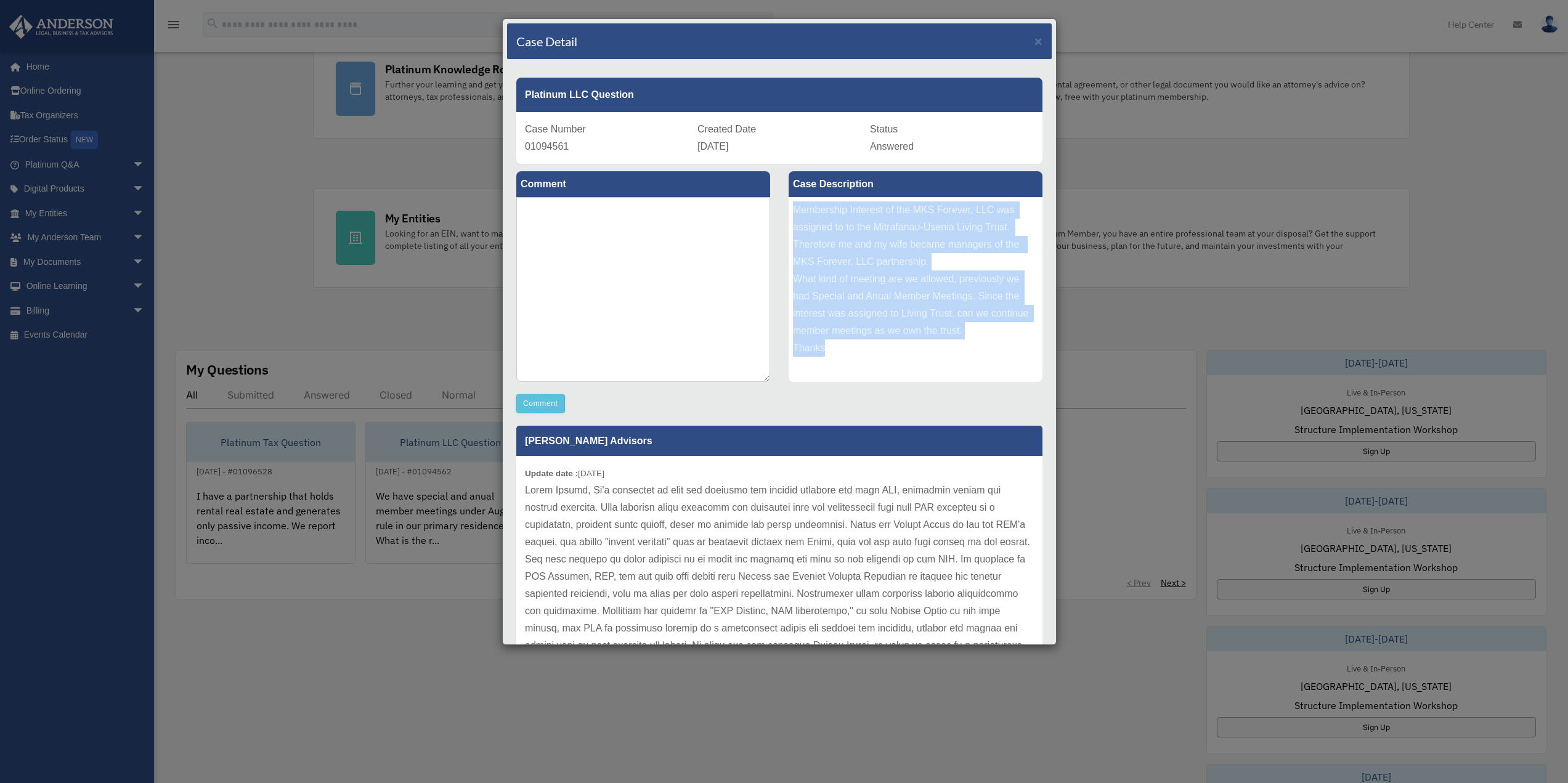
drag, startPoint x: 789, startPoint y: 205, endPoint x: 840, endPoint y: 345, distance: 149.0
click at [840, 345] on div "Membership Interest of the MKS Forever, LLC was assigned to to the Mitrafanau-U…" at bounding box center [915, 290] width 254 height 185
copy div "Membership Interest of the MKS Forever, LLC was assigned to to the Mitrafanau-U…"
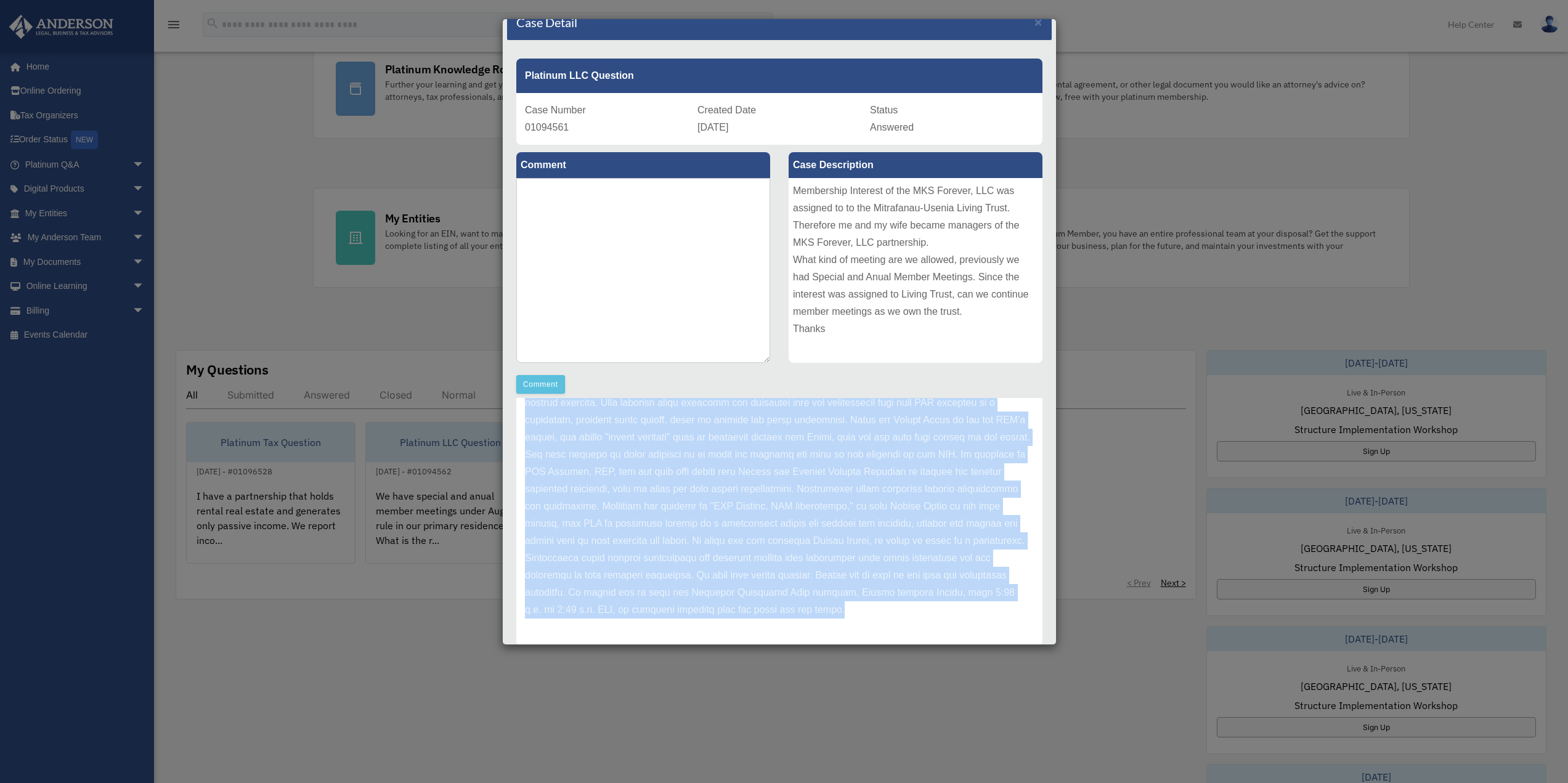
scroll to position [56, 0]
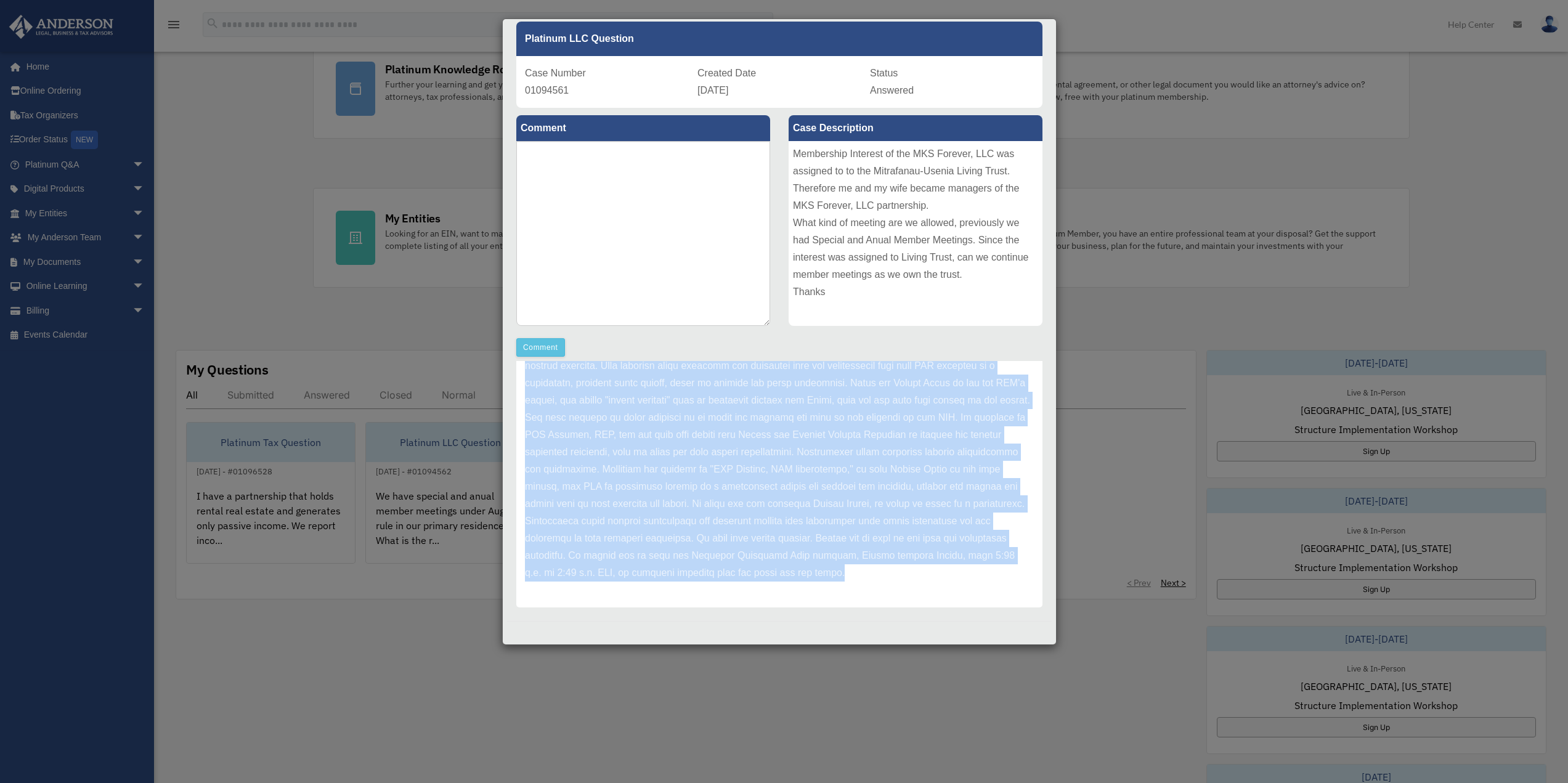
drag, startPoint x: 526, startPoint y: 488, endPoint x: 714, endPoint y: 575, distance: 207.2
click at [710, 575] on p at bounding box center [780, 461] width 509 height 242
copy p "Hello Maksim, It's essential to hold and document all regular meetings for your…"
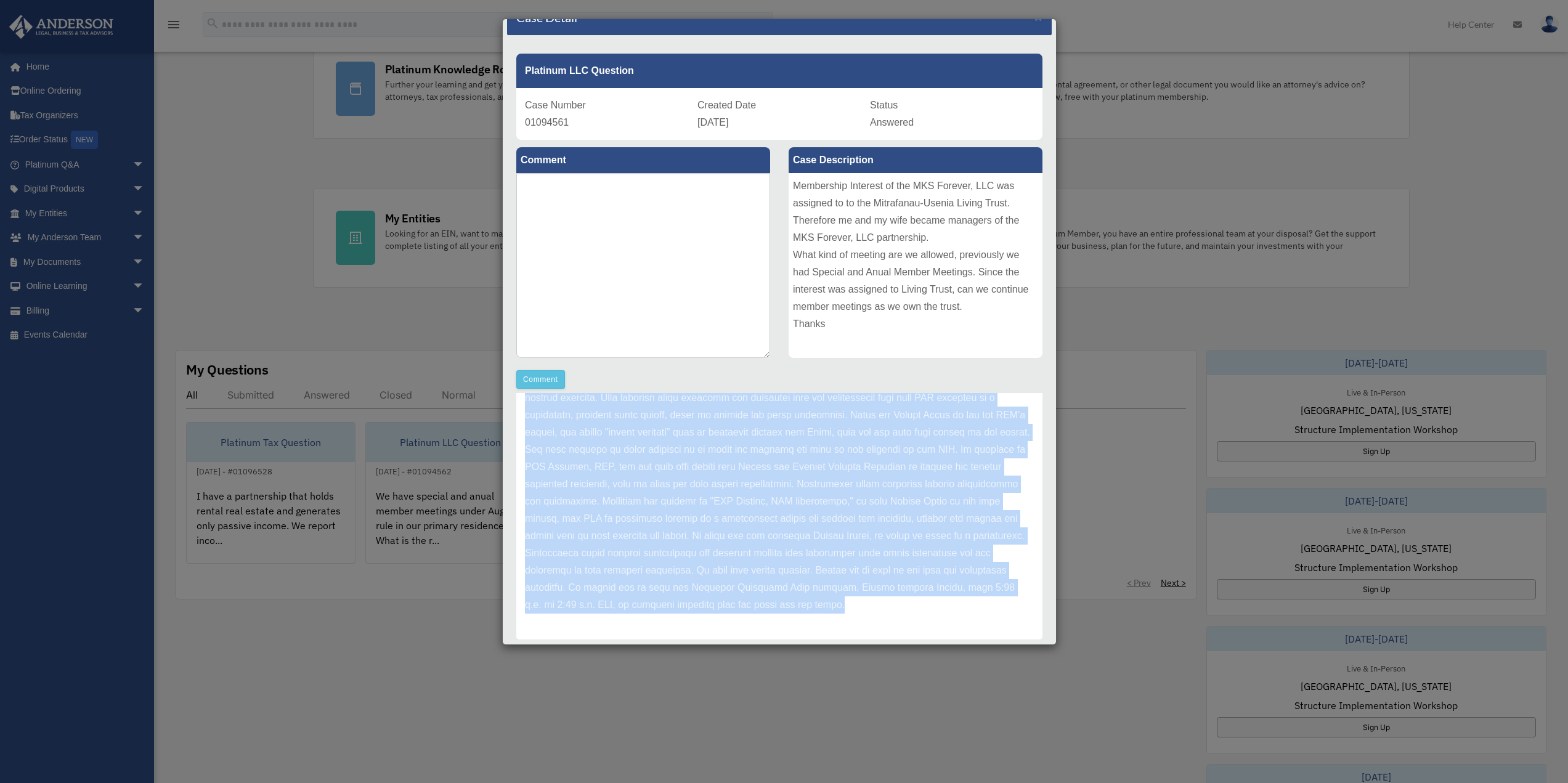
scroll to position [0, 0]
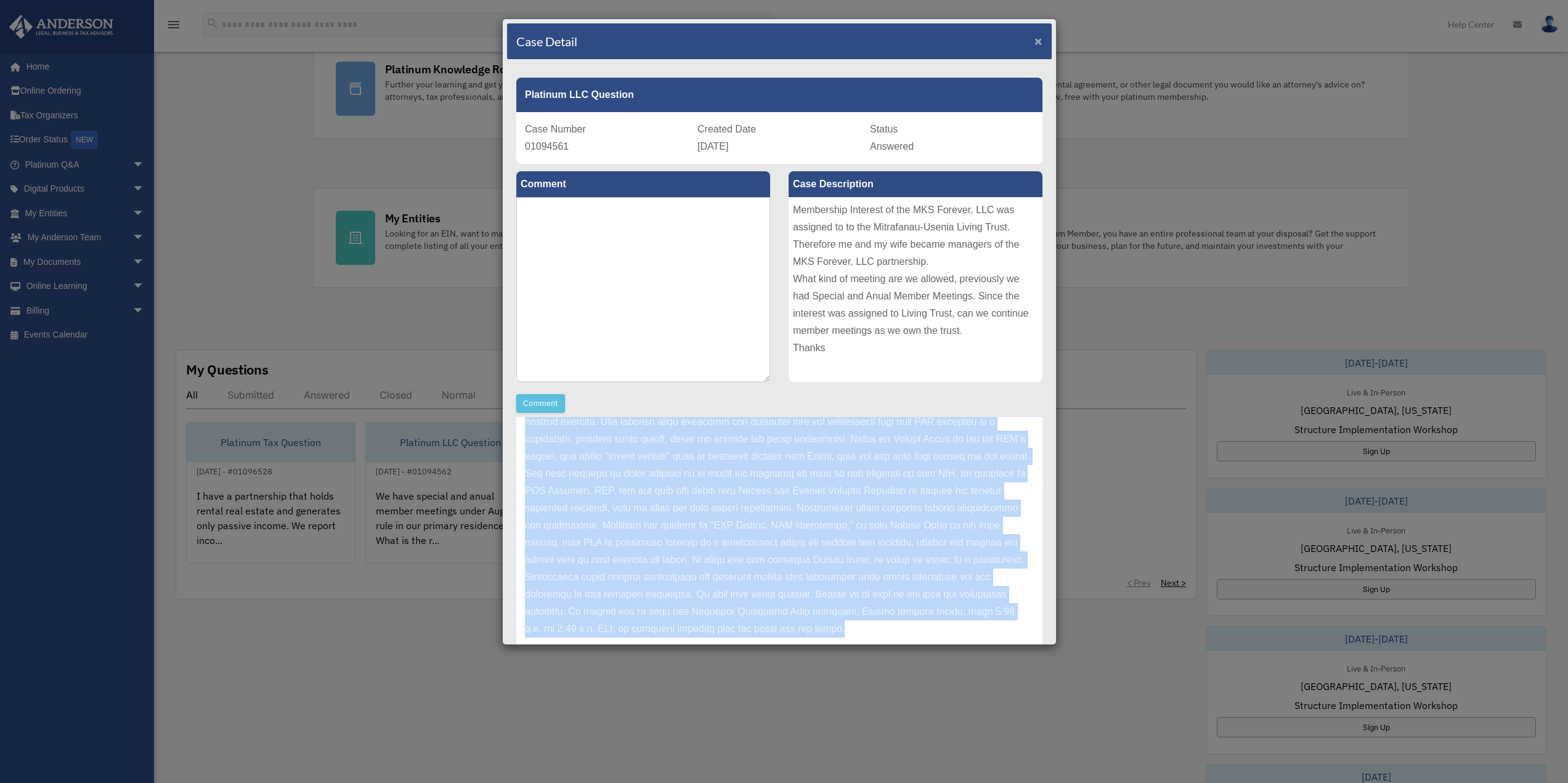
drag, startPoint x: 1029, startPoint y: 40, endPoint x: 1023, endPoint y: 43, distance: 6.7
click at [1034, 40] on span "×" at bounding box center [1038, 41] width 8 height 14
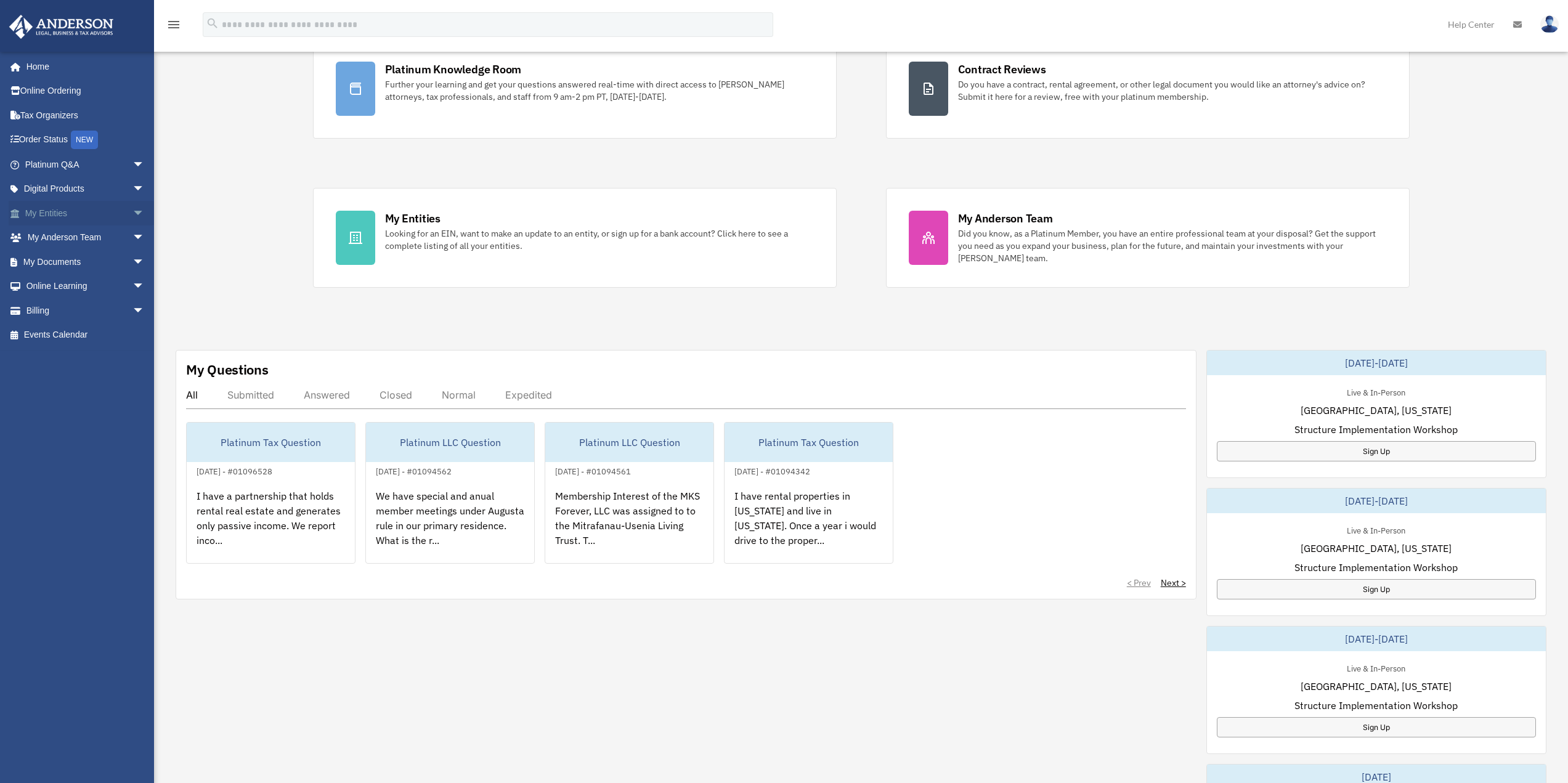
click at [72, 216] on link "My Entities arrow_drop_down" at bounding box center [86, 213] width 155 height 25
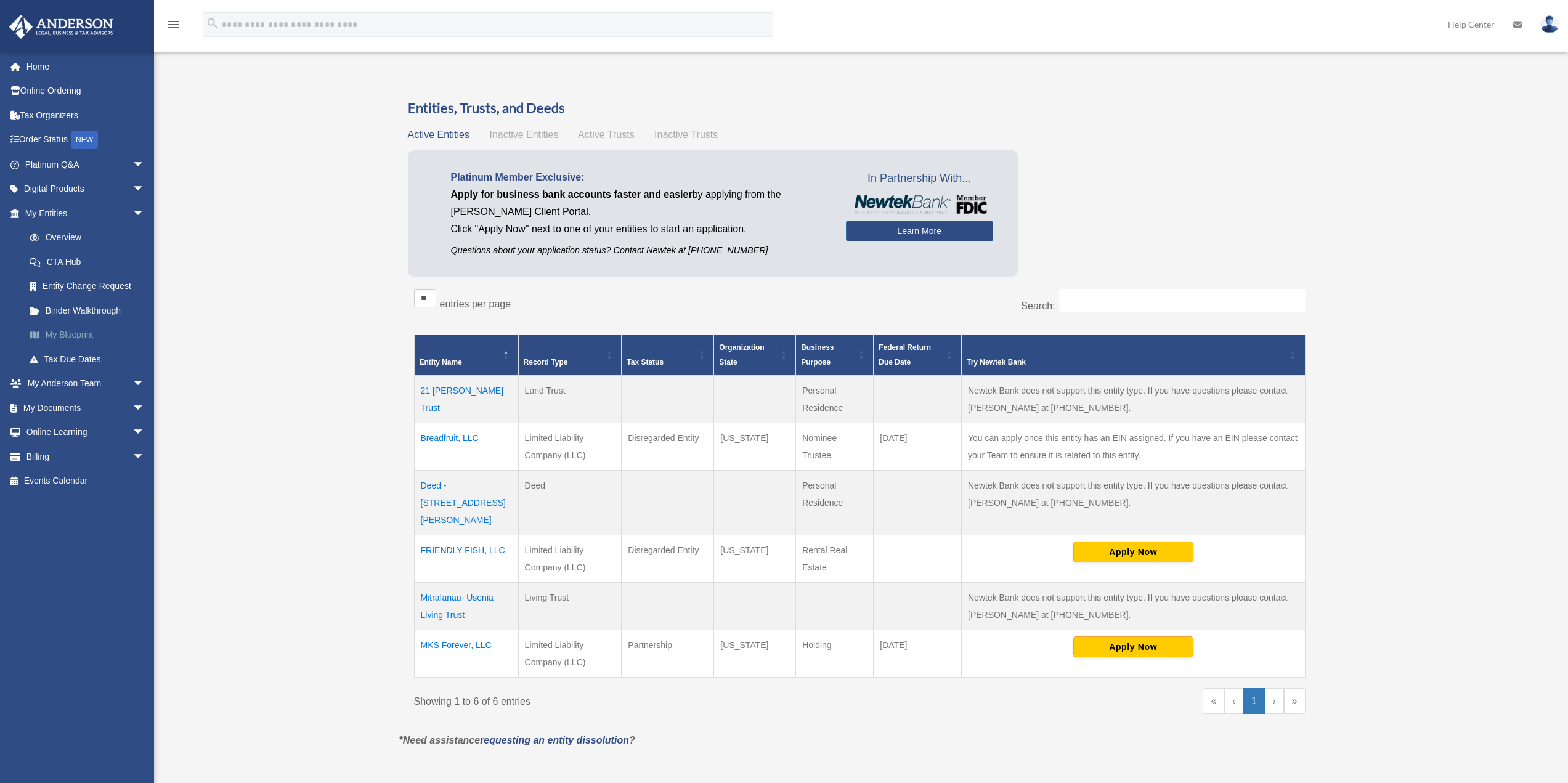
click at [78, 332] on link "My Blueprint" at bounding box center [90, 335] width 146 height 25
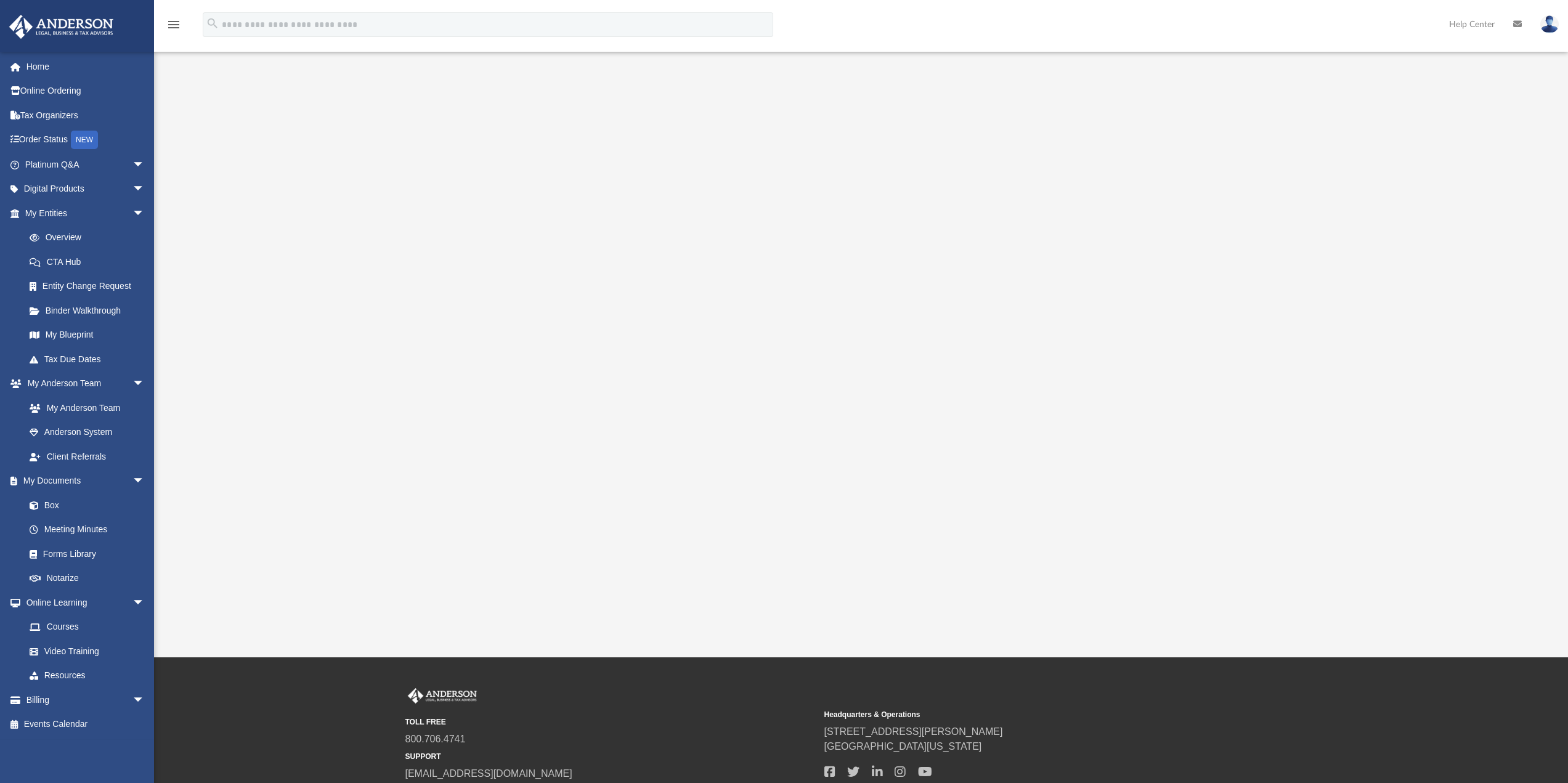
click at [1326, 178] on div at bounding box center [861, 348] width 1273 height 493
